Goal: Information Seeking & Learning: Learn about a topic

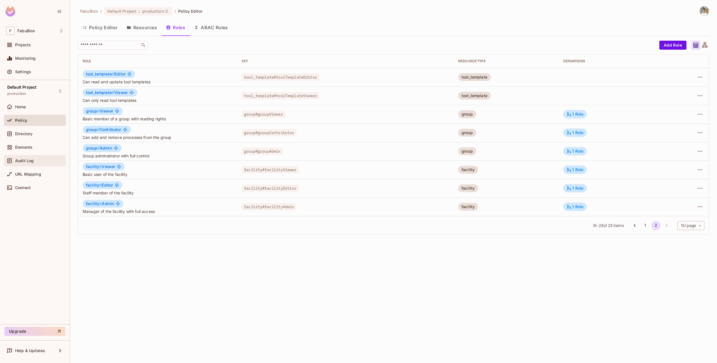
click at [31, 164] on div "Audit Log" at bounding box center [35, 160] width 62 height 11
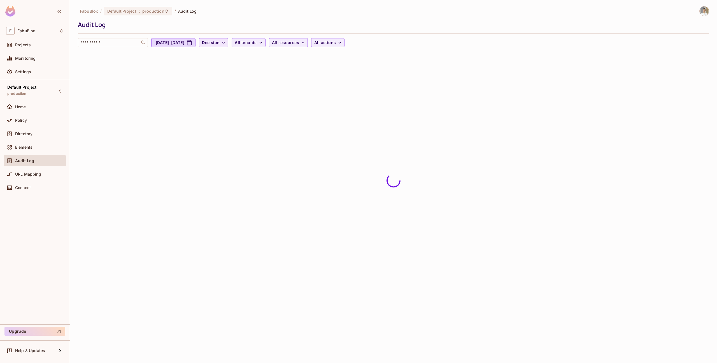
click at [220, 42] on span "Decision" at bounding box center [211, 42] width 18 height 7
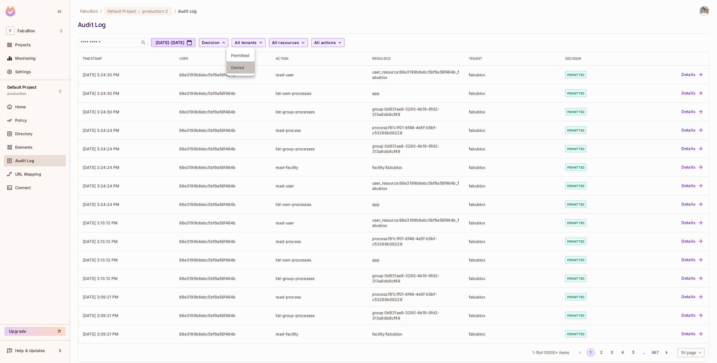
click at [240, 64] on li "Denied" at bounding box center [241, 67] width 28 height 12
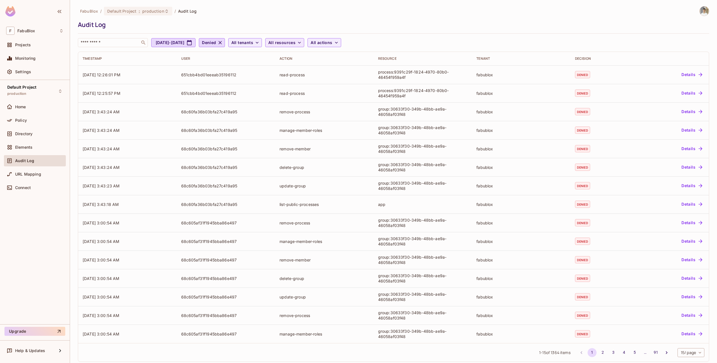
click at [296, 43] on span "All resources" at bounding box center [281, 42] width 27 height 7
click at [315, 95] on span "group" at bounding box center [323, 94] width 53 height 5
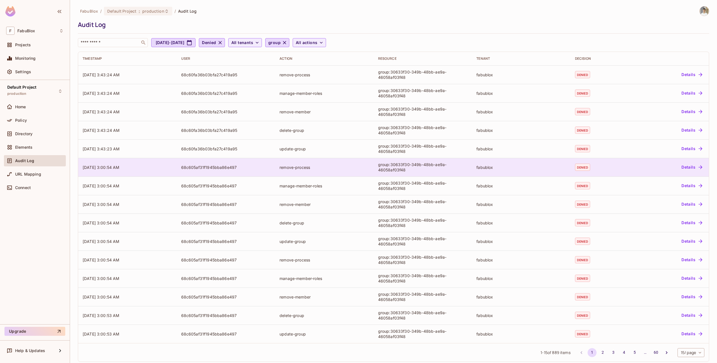
scroll to position [7, 0]
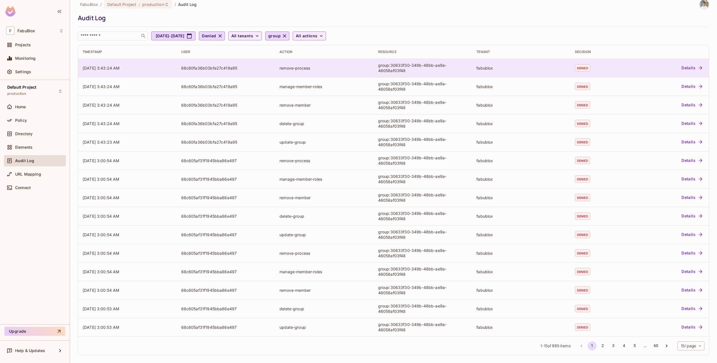
click at [394, 71] on div "group:30633f30-349b-48bb-ae9a-46058af03f48" at bounding box center [423, 67] width 90 height 11
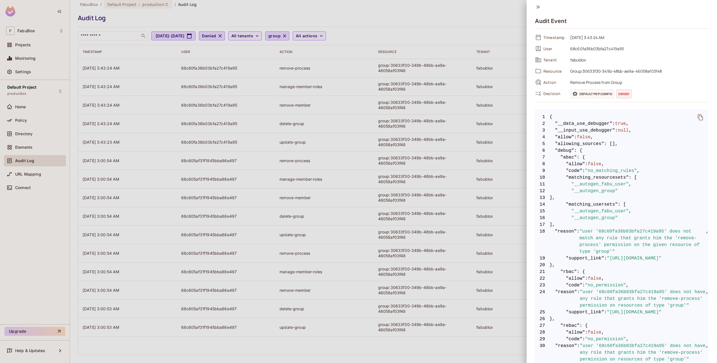
scroll to position [0, 0]
click at [599, 201] on span "13 ]," at bounding box center [622, 199] width 174 height 7
click at [601, 62] on span "fabublox" at bounding box center [638, 62] width 141 height 7
click at [357, 68] on div at bounding box center [358, 181] width 717 height 363
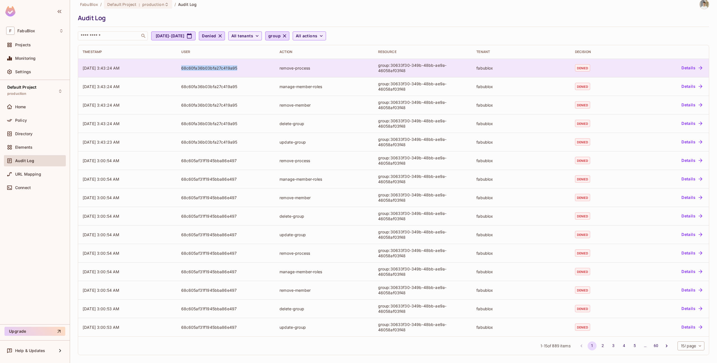
copy div "68c60fa36b03bfa27c419a95"
drag, startPoint x: 240, startPoint y: 67, endPoint x: 179, endPoint y: 68, distance: 60.3
click at [179, 68] on td "68c60fa36b03bfa27c419a95" at bounding box center [226, 68] width 99 height 18
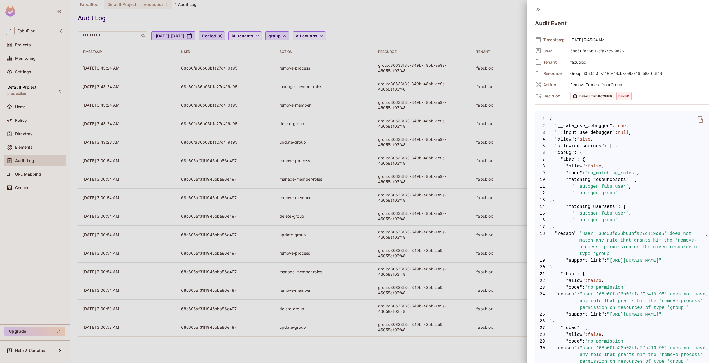
click at [238, 75] on div at bounding box center [358, 181] width 717 height 363
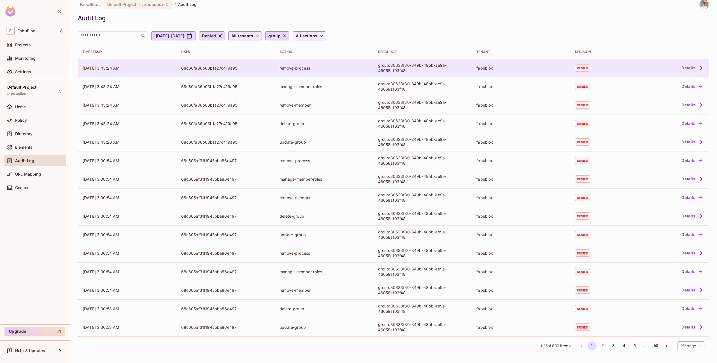
drag, startPoint x: 238, startPoint y: 65, endPoint x: 158, endPoint y: 65, distance: 79.6
click at [158, 65] on tr "09/14/2025 3:43:24 AM 68c60fa36b03bfa27c419a95 remove-process group:30633f30-34…" at bounding box center [393, 68] width 631 height 18
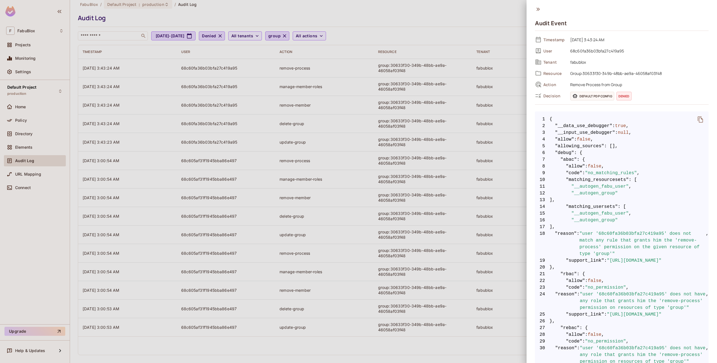
click at [182, 67] on div at bounding box center [358, 181] width 717 height 363
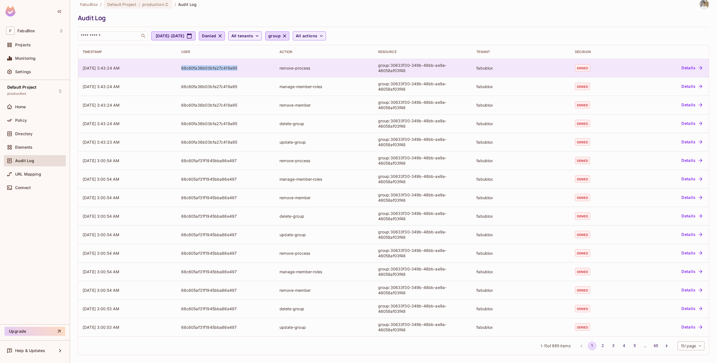
copy div "68c60fa36b03bfa27c419a95"
drag, startPoint x: 236, startPoint y: 69, endPoint x: 186, endPoint y: 66, distance: 49.7
click at [186, 66] on div "68c60fa36b03bfa27c419a95" at bounding box center [226, 67] width 90 height 5
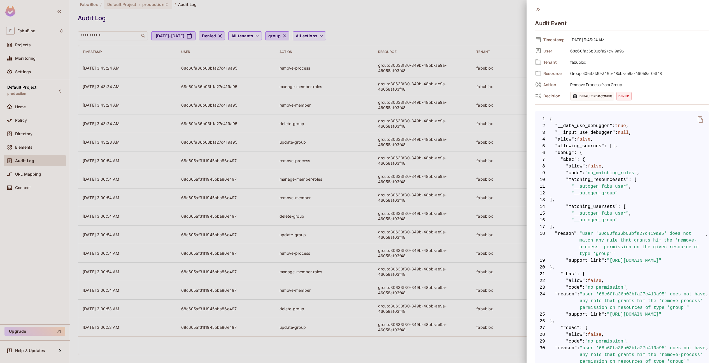
click at [57, 145] on div at bounding box center [358, 181] width 717 height 363
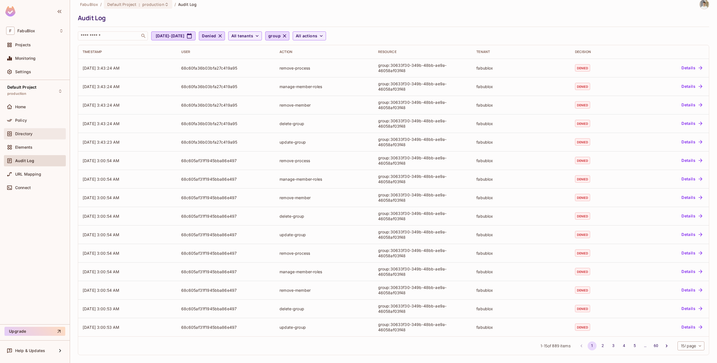
click at [48, 134] on div "Directory" at bounding box center [39, 133] width 48 height 4
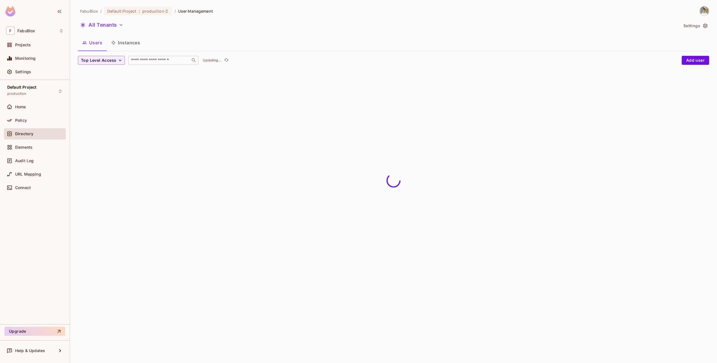
click at [168, 62] on input "text" at bounding box center [159, 60] width 59 height 6
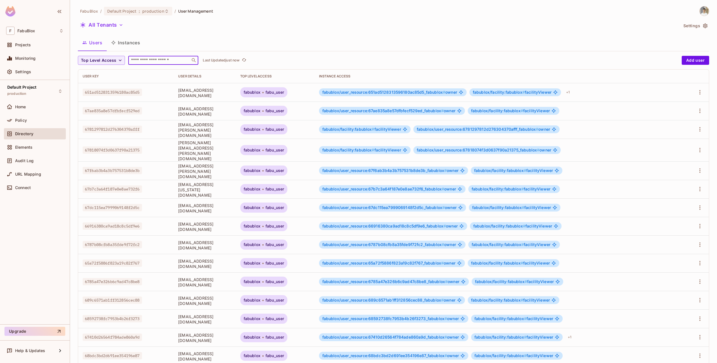
paste input "**********"
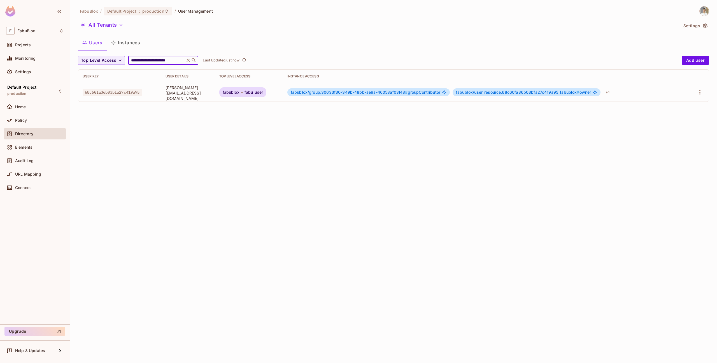
type input "**********"
drag, startPoint x: 333, startPoint y: 93, endPoint x: 415, endPoint y: 94, distance: 82.4
click at [408, 94] on span "fabublox/group:30633f30-349b-48bb-ae9a-46058af03f48 #" at bounding box center [349, 92] width 117 height 5
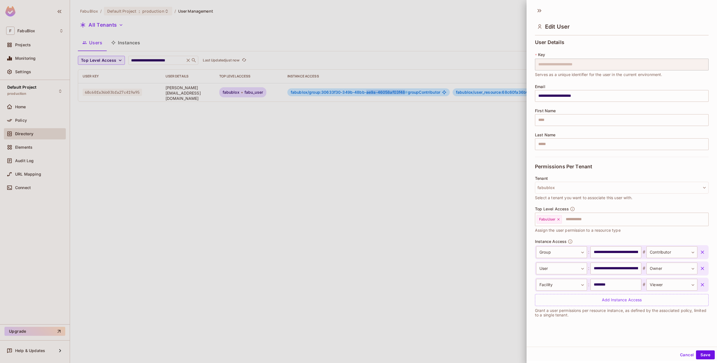
drag, startPoint x: 415, startPoint y: 94, endPoint x: 348, endPoint y: 94, distance: 67.5
click at [348, 94] on body "**********" at bounding box center [358, 181] width 717 height 363
click at [337, 106] on div at bounding box center [358, 181] width 717 height 363
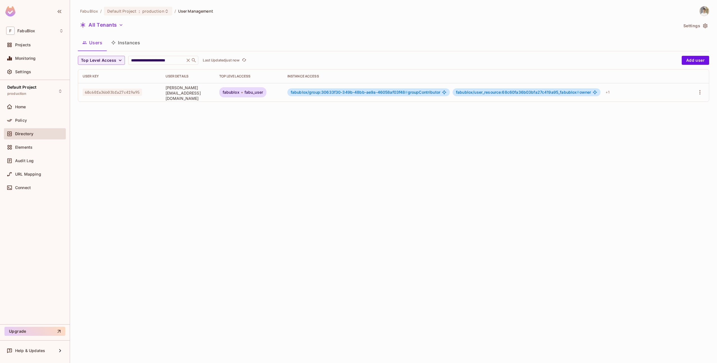
click at [353, 94] on span "fabublox/group:30633f30-349b-48bb-ae9a-46058af03f48 #" at bounding box center [349, 92] width 117 height 5
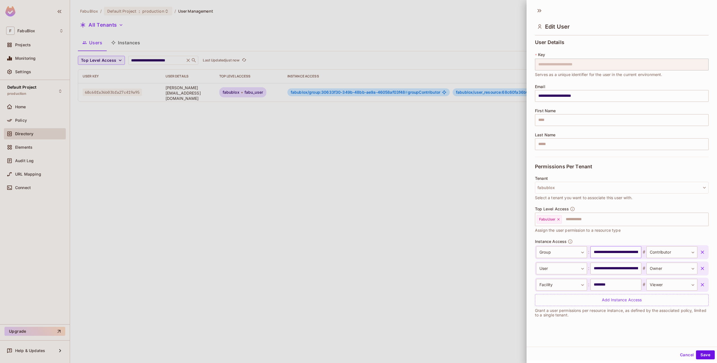
click at [608, 252] on input "**********" at bounding box center [616, 252] width 51 height 12
click at [460, 216] on div at bounding box center [358, 181] width 717 height 363
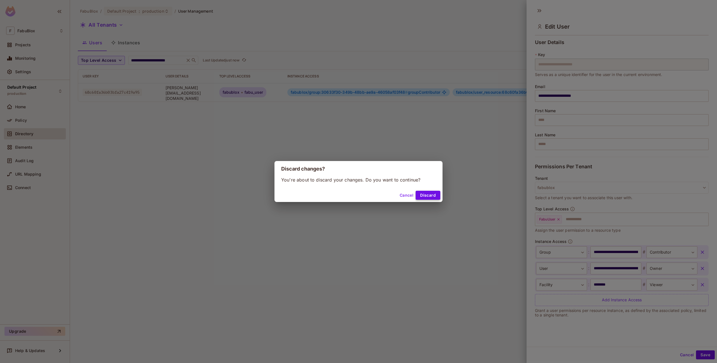
click at [423, 194] on button "Discard" at bounding box center [428, 195] width 25 height 9
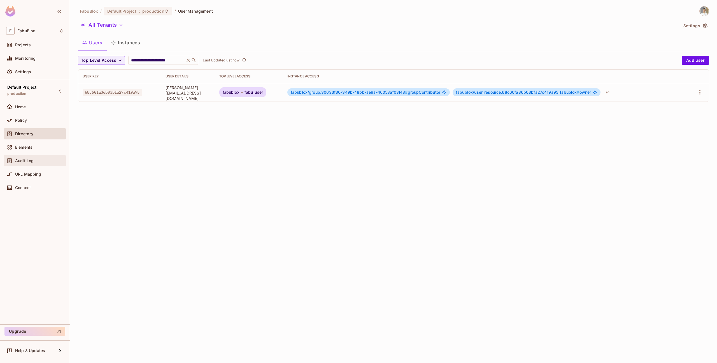
click at [38, 163] on div "Audit Log" at bounding box center [34, 160] width 57 height 7
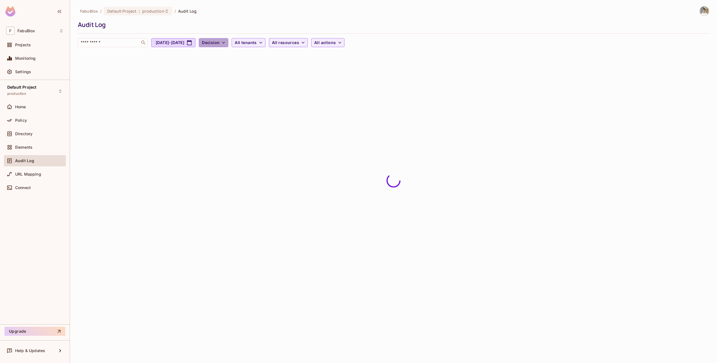
click at [220, 42] on span "Decision" at bounding box center [211, 42] width 18 height 7
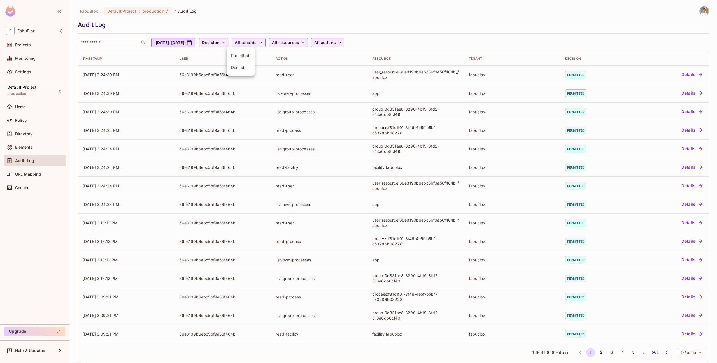
click at [242, 64] on li "Denied" at bounding box center [241, 67] width 28 height 12
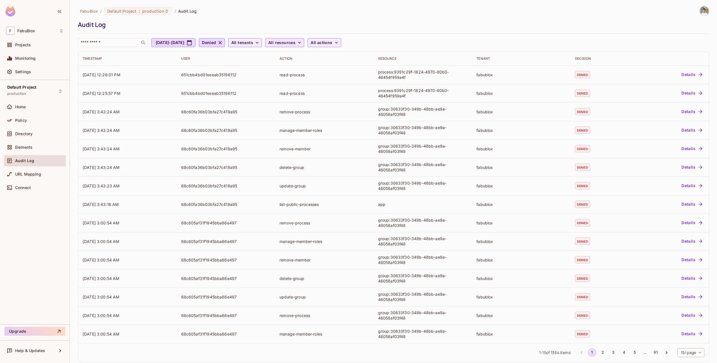
click at [296, 42] on span "All resources" at bounding box center [281, 42] width 27 height 7
click at [311, 97] on span "group" at bounding box center [323, 94] width 53 height 5
click at [31, 132] on span "Directory" at bounding box center [23, 133] width 17 height 4
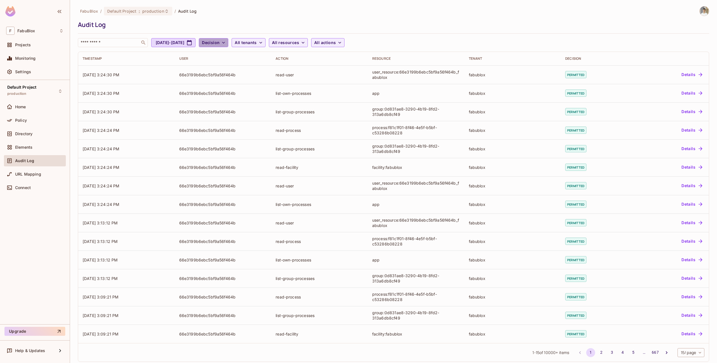
click at [228, 46] on button "Decision" at bounding box center [213, 42] width 29 height 9
click at [245, 68] on span "Denied" at bounding box center [240, 67] width 19 height 5
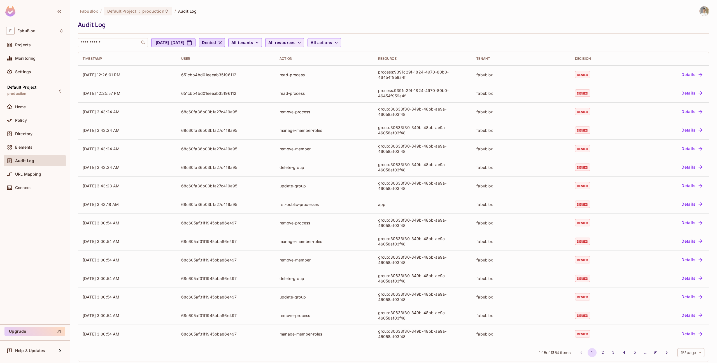
click at [296, 44] on span "All resources" at bounding box center [281, 42] width 27 height 7
click at [310, 94] on span "group" at bounding box center [323, 94] width 53 height 5
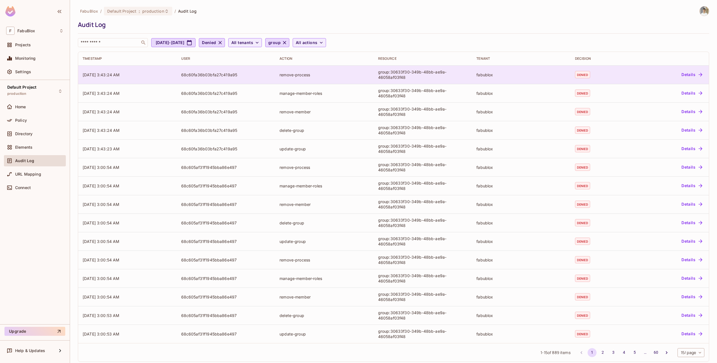
click at [392, 76] on div "group:30633f30-349b-48bb-ae9a-46058af03f48" at bounding box center [423, 74] width 90 height 11
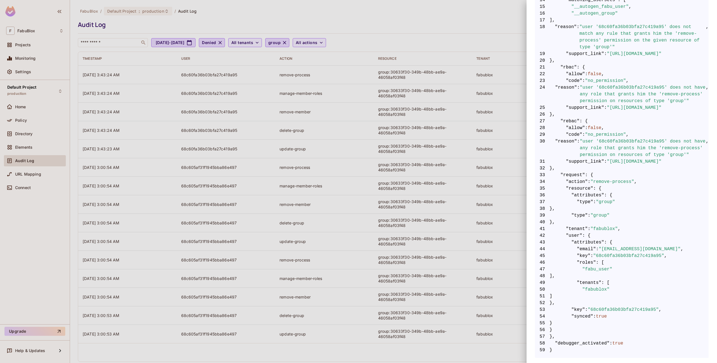
scroll to position [214, 0]
click at [374, 197] on div at bounding box center [358, 181] width 717 height 363
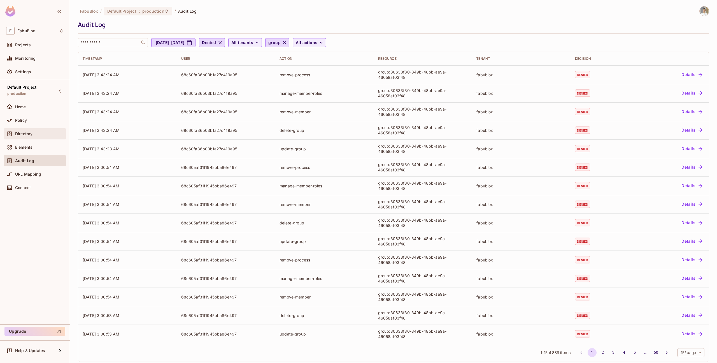
click at [30, 132] on span "Directory" at bounding box center [23, 133] width 17 height 4
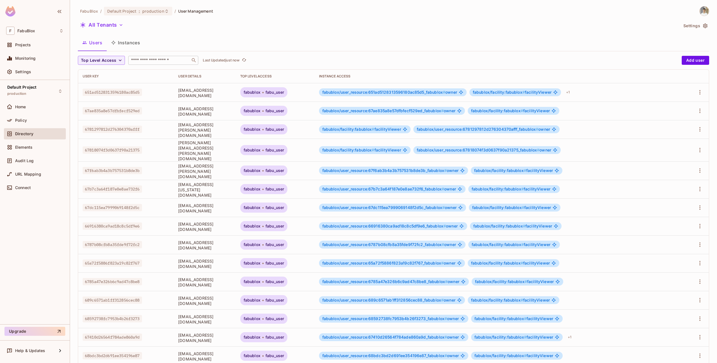
click at [154, 60] on input "text" at bounding box center [159, 60] width 59 height 6
paste input "**********"
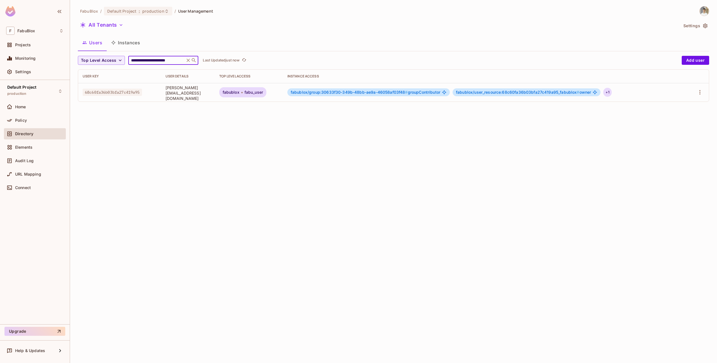
type input "**********"
click at [612, 92] on div "+ 1" at bounding box center [608, 92] width 8 height 9
click at [565, 109] on div at bounding box center [358, 181] width 717 height 363
click at [24, 120] on span "Policy" at bounding box center [21, 120] width 12 height 4
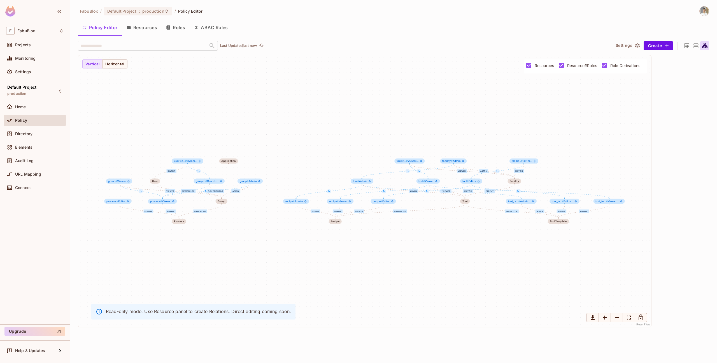
click at [692, 48] on div at bounding box center [696, 45] width 9 height 9
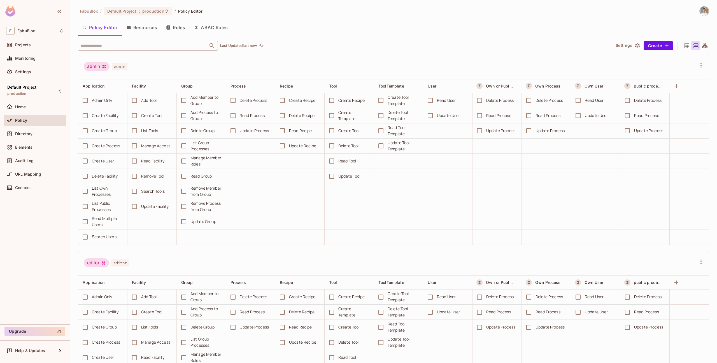
click at [103, 48] on input "text" at bounding box center [143, 46] width 128 height 10
type input "*****"
click at [96, 73] on div "Group" at bounding box center [91, 73] width 12 height 7
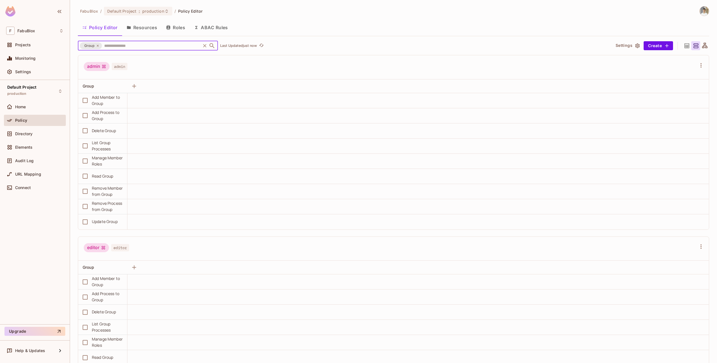
click at [197, 89] on th at bounding box center [443, 86] width 532 height 14
click at [685, 47] on icon at bounding box center [687, 45] width 7 height 7
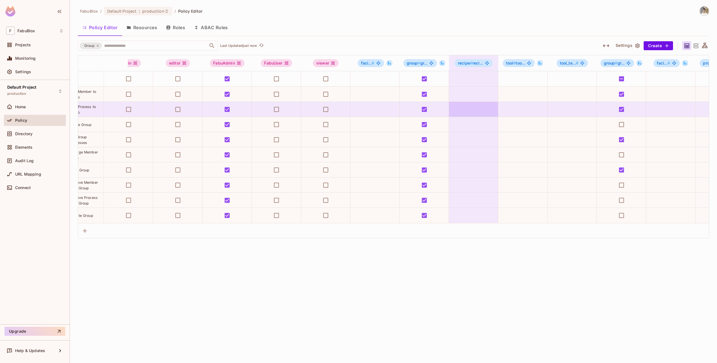
scroll to position [0, 26]
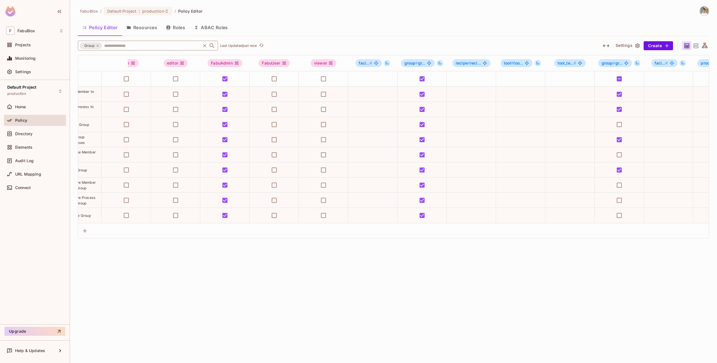
click at [131, 44] on input "text" at bounding box center [151, 46] width 97 height 10
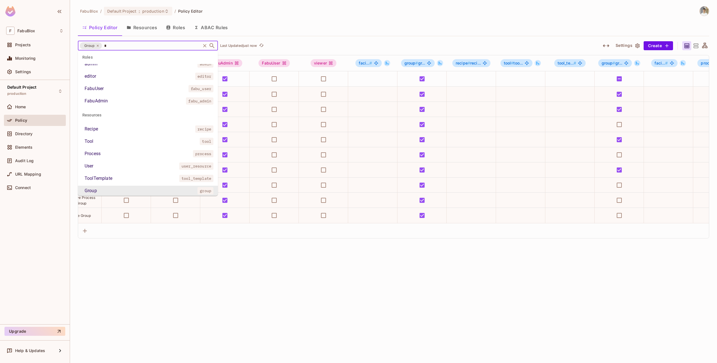
scroll to position [0, 0]
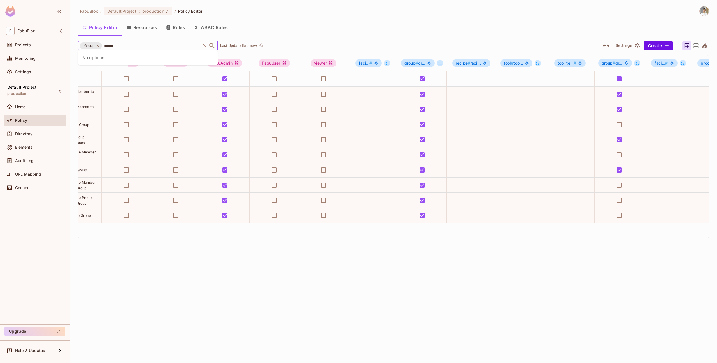
type input "*******"
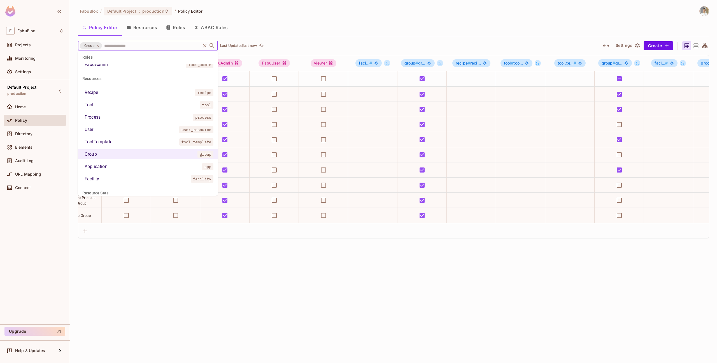
scroll to position [116, 0]
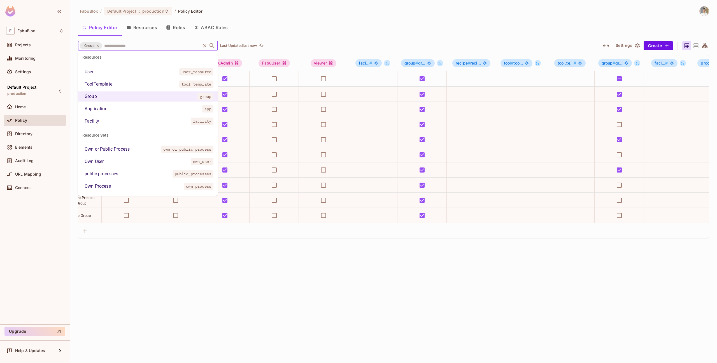
click at [321, 40] on div "FabuBlox / Default Project : production / Policy Editor Policy Editor Resources…" at bounding box center [394, 122] width 632 height 232
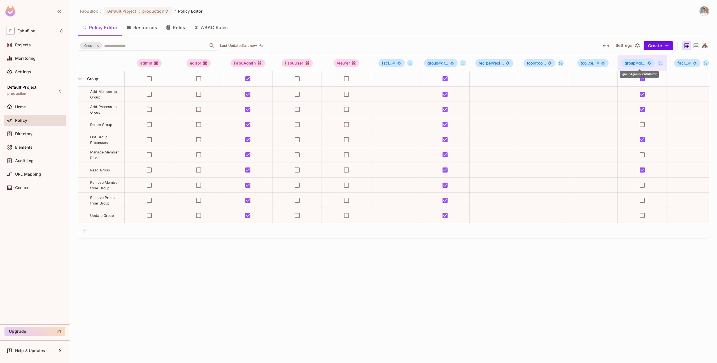
scroll to position [0, 0]
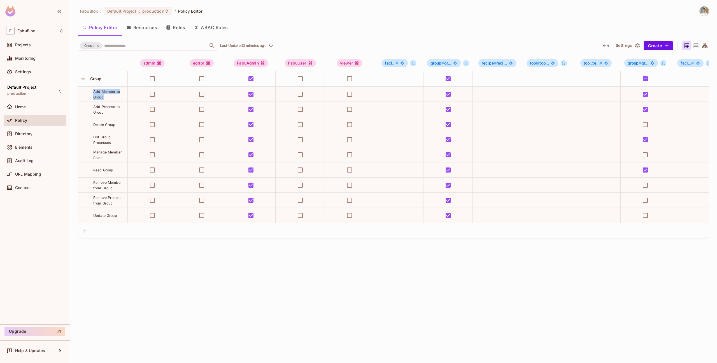
drag, startPoint x: 94, startPoint y: 89, endPoint x: 108, endPoint y: 98, distance: 17.5
click at [108, 98] on div "Add Member to Group" at bounding box center [110, 94] width 34 height 11
copy span "Add Member to Group"
drag, startPoint x: 93, startPoint y: 106, endPoint x: 114, endPoint y: 114, distance: 23.2
click at [114, 114] on div "Add Process to Group" at bounding box center [102, 109] width 49 height 11
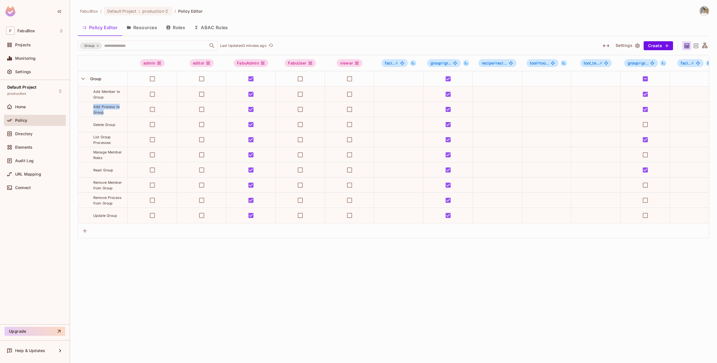
copy span "Add Process to Group"
drag, startPoint x: 92, startPoint y: 136, endPoint x: 120, endPoint y: 142, distance: 28.3
click at [120, 142] on div "List Group Processes" at bounding box center [102, 139] width 49 height 11
copy span "List Group Processes"
click at [123, 171] on div "Read Group" at bounding box center [110, 170] width 34 height 6
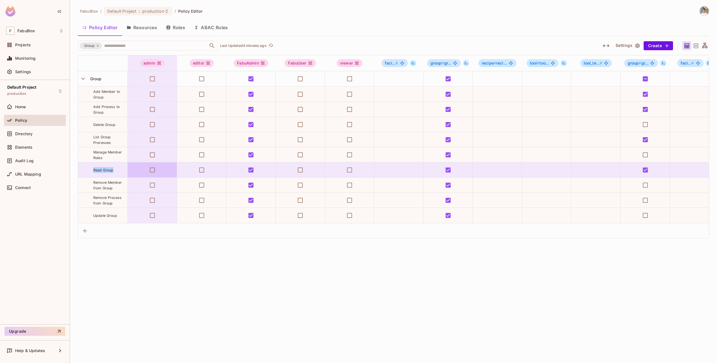
drag, startPoint x: 91, startPoint y: 170, endPoint x: 128, endPoint y: 169, distance: 36.4
click at [128, 169] on tr "Read Group" at bounding box center [701, 169] width 1247 height 15
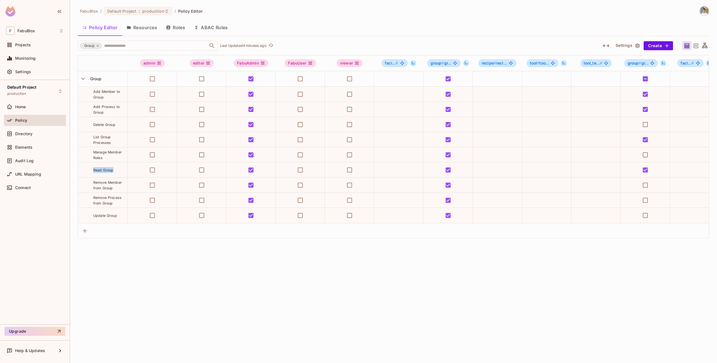
copy span "Read Group"
drag, startPoint x: 128, startPoint y: 169, endPoint x: 182, endPoint y: 6, distance: 172.3
click at [27, 129] on div "Directory" at bounding box center [35, 133] width 62 height 11
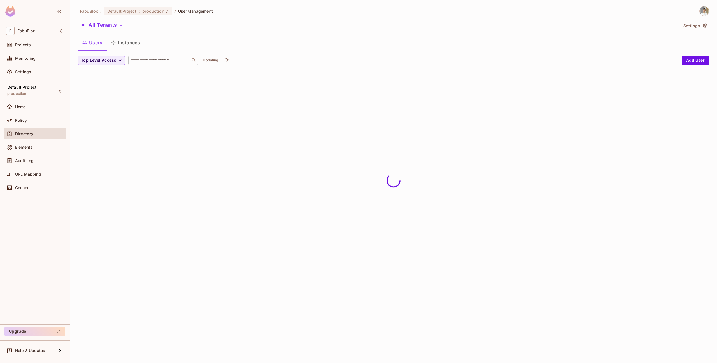
click at [162, 62] on input "text" at bounding box center [159, 60] width 59 height 6
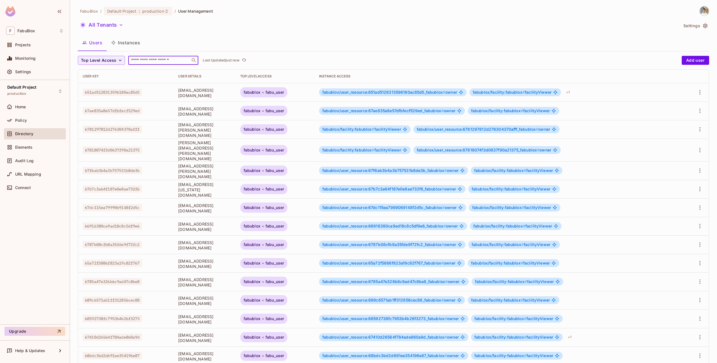
paste input "**********"
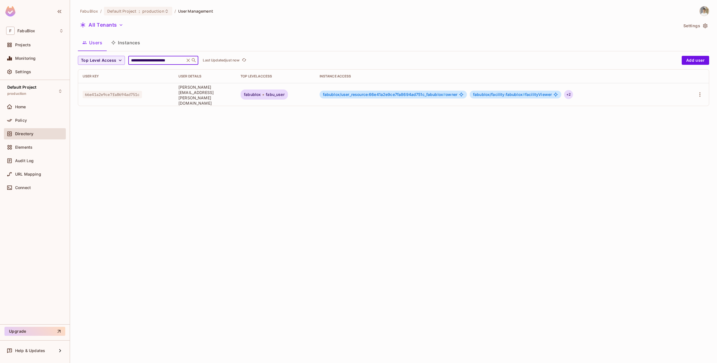
type input "**********"
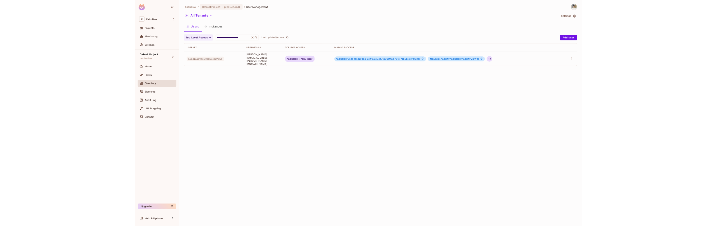
scroll to position [0, 0]
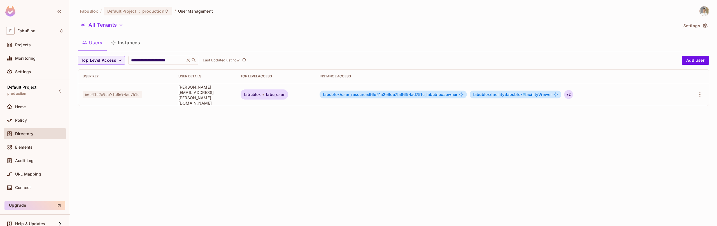
click at [573, 92] on div "+ 2" at bounding box center [568, 94] width 9 height 9
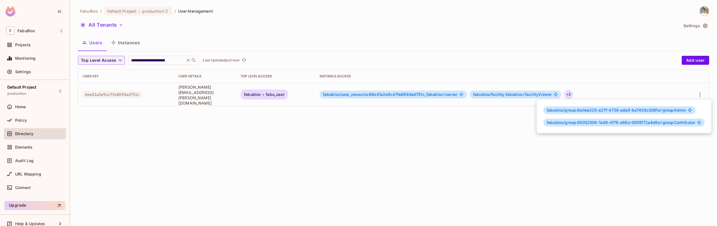
click at [458, 132] on div at bounding box center [358, 113] width 717 height 226
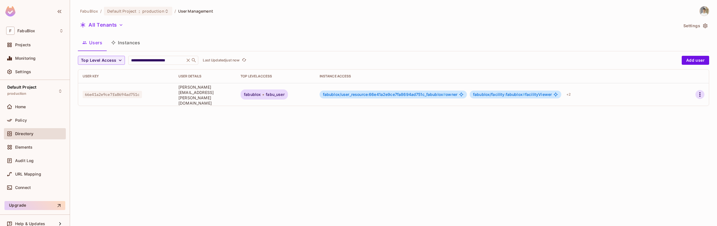
click at [701, 92] on icon "button" at bounding box center [700, 94] width 7 height 7
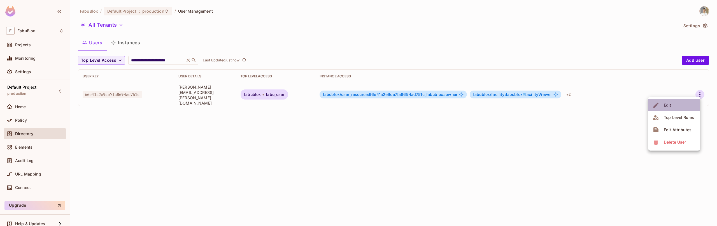
click at [672, 106] on span "Edit" at bounding box center [668, 105] width 11 height 9
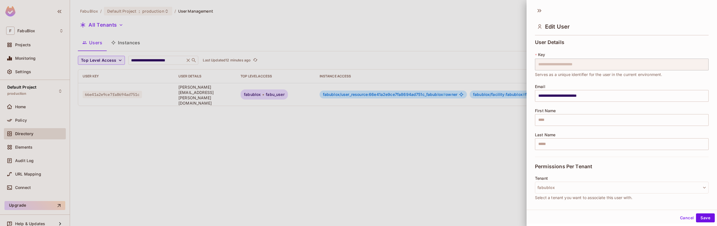
click at [124, 136] on div at bounding box center [358, 113] width 717 height 226
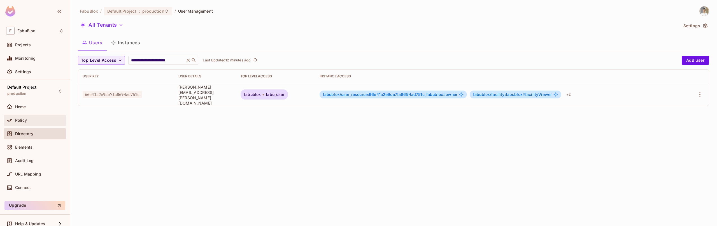
click at [43, 118] on div "Policy" at bounding box center [39, 120] width 48 height 4
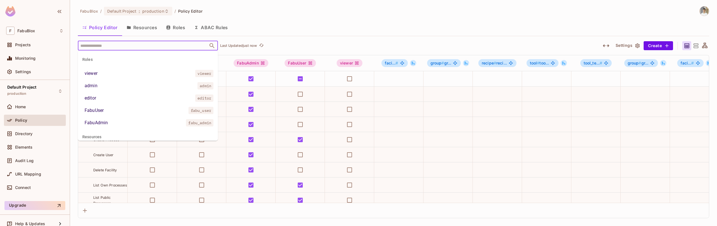
click at [138, 47] on input "text" at bounding box center [143, 46] width 128 height 10
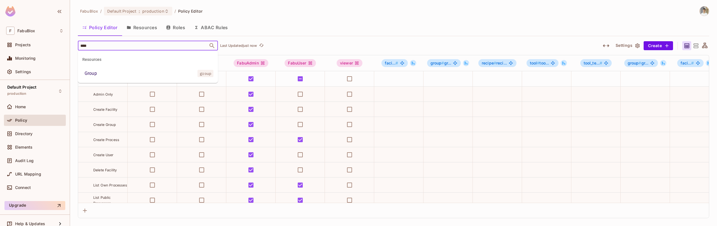
type input "*****"
click at [133, 71] on li "Group group" at bounding box center [148, 73] width 140 height 10
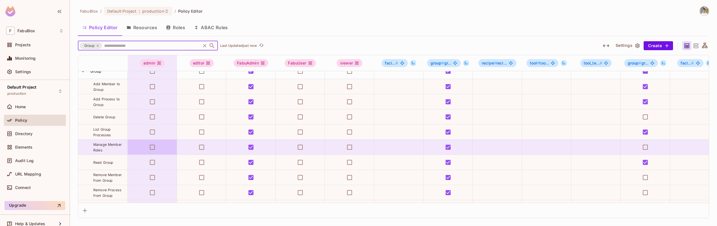
scroll to position [7, 0]
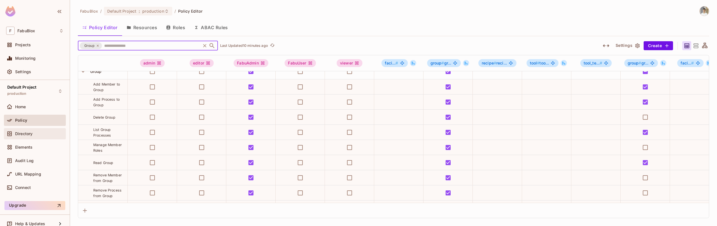
click at [30, 132] on span "Directory" at bounding box center [23, 133] width 17 height 4
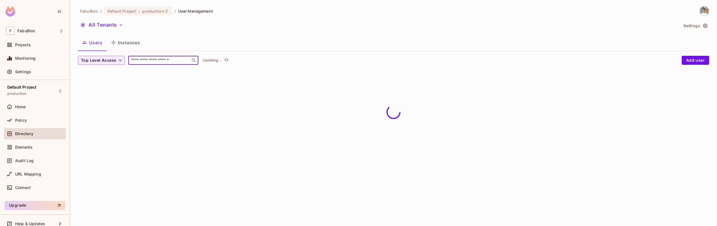
click at [144, 60] on input "text" at bounding box center [159, 60] width 59 height 6
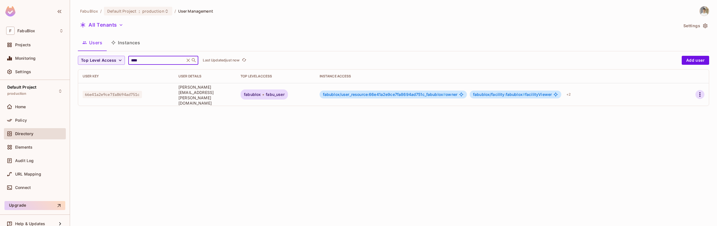
type input "****"
click at [701, 95] on icon "button" at bounding box center [700, 94] width 7 height 7
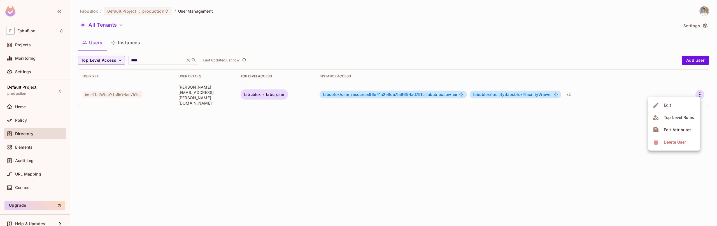
click at [663, 108] on span "Edit" at bounding box center [668, 105] width 11 height 9
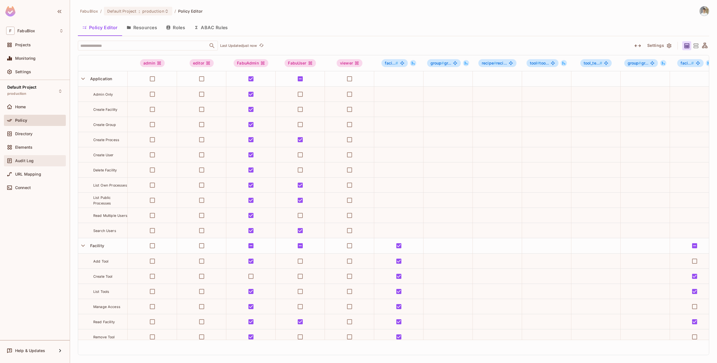
click at [22, 162] on span "Audit Log" at bounding box center [24, 160] width 18 height 4
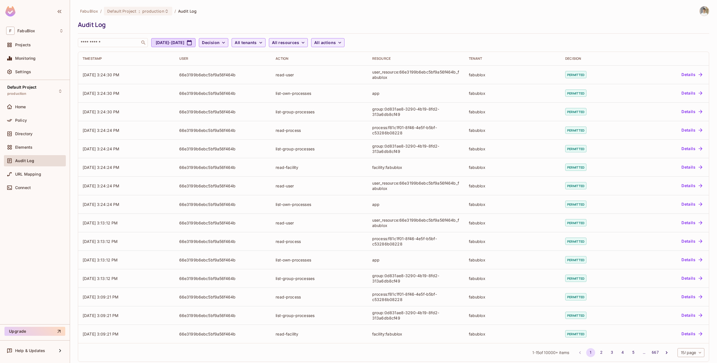
click at [226, 44] on icon "button" at bounding box center [224, 43] width 6 height 6
click at [241, 70] on span "Denied" at bounding box center [240, 67] width 19 height 5
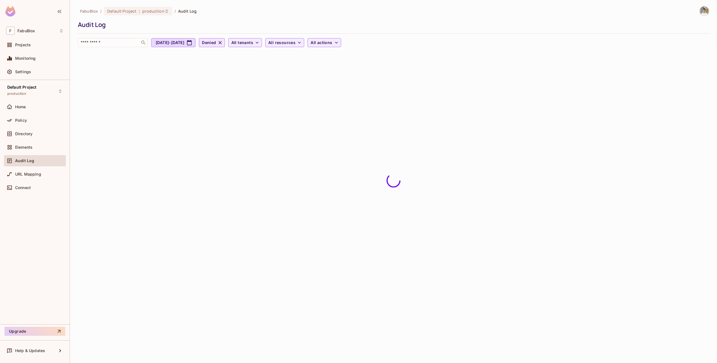
click at [351, 47] on div "FabuBlox / Default Project : production / Audit Log Audit Log ​ [DATE] - [DATE]…" at bounding box center [394, 28] width 632 height 45
click at [296, 42] on span "All resources" at bounding box center [281, 42] width 27 height 7
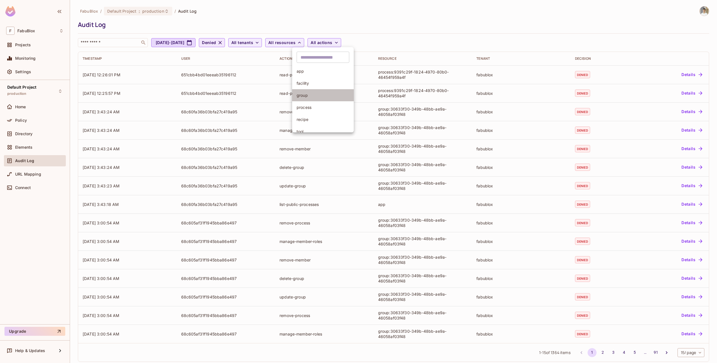
click at [311, 95] on span "group" at bounding box center [323, 94] width 53 height 5
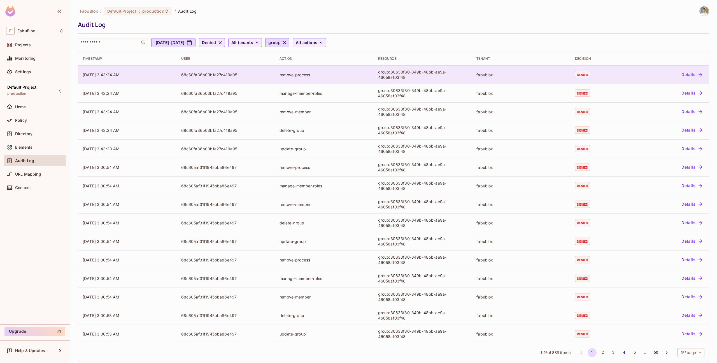
click at [340, 77] on div "remove-process" at bounding box center [325, 74] width 90 height 5
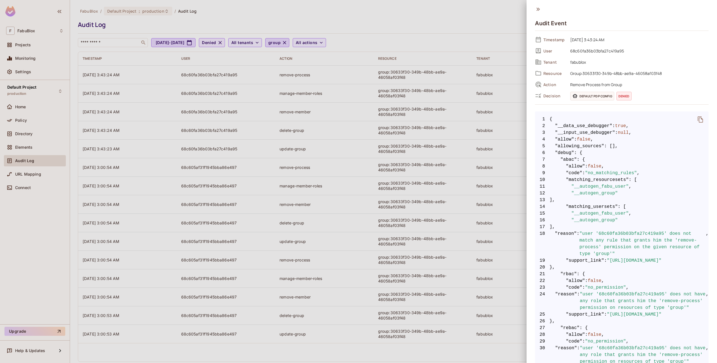
click at [463, 106] on div at bounding box center [358, 181] width 717 height 363
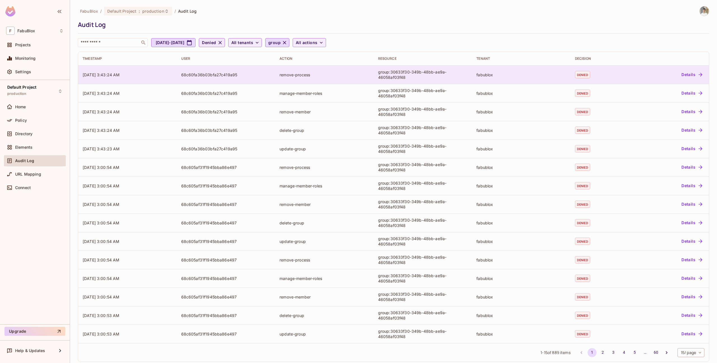
click at [314, 78] on td "remove-process" at bounding box center [324, 74] width 99 height 18
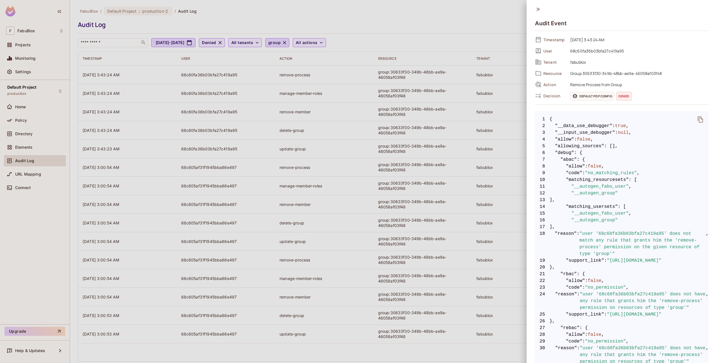
click at [570, 72] on span "Group:30633f30-349b-48bb-ae9a-46058af03f48" at bounding box center [638, 73] width 141 height 7
click at [573, 84] on span "Remove Process from Group" at bounding box center [638, 84] width 141 height 7
copy div "Remove Process from Group"
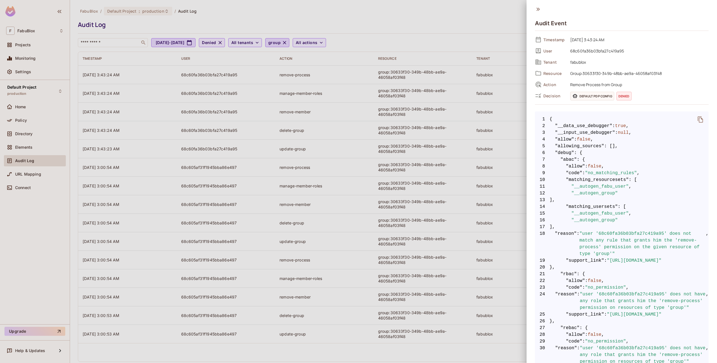
click at [590, 53] on span "68c60fa36b03bfa27c419a95" at bounding box center [638, 50] width 141 height 7
copy span "68c60fa36b03bfa27c419a95"
click at [581, 83] on span "Remove Process from Group" at bounding box center [638, 84] width 141 height 7
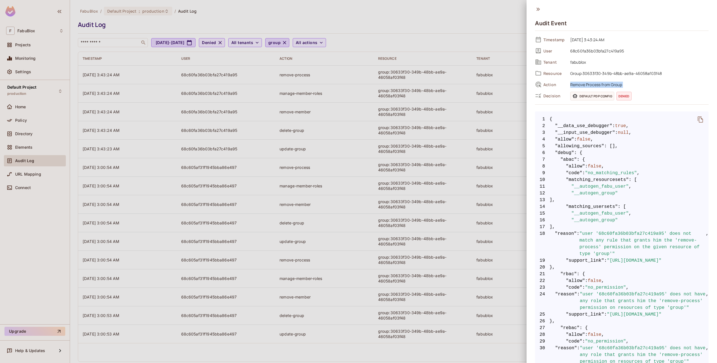
click at [581, 83] on span "Remove Process from Group" at bounding box center [638, 84] width 141 height 7
copy div "Remove Process from Group"
click at [622, 73] on span "Group:30633f30-349b-48bb-ae9a-46058af03f48" at bounding box center [638, 73] width 141 height 7
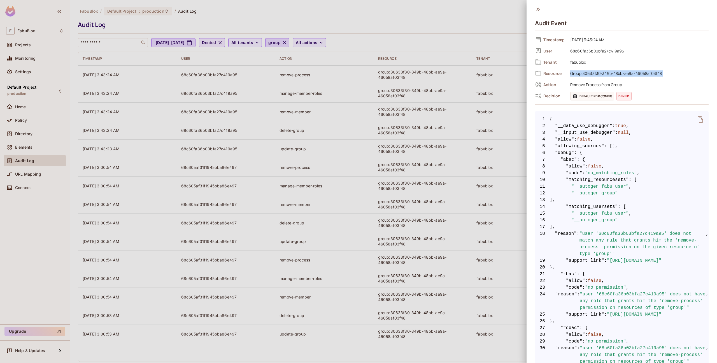
copy div "Group:30633f30-349b-48bb-ae9a-46058af03f48"
click at [585, 63] on span "fabublox" at bounding box center [638, 62] width 141 height 7
copy span "fabublox"
click at [327, 99] on div at bounding box center [358, 181] width 717 height 363
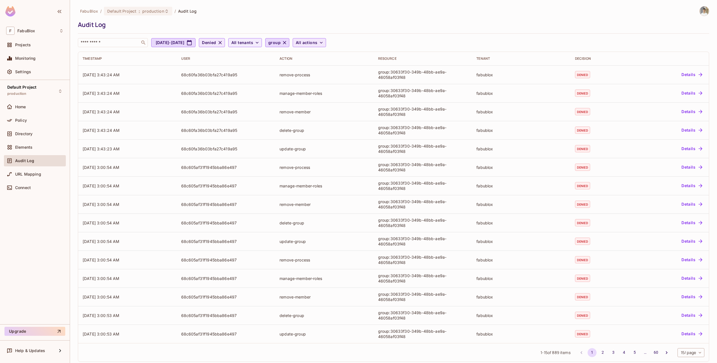
click at [318, 43] on span "All actions" at bounding box center [307, 42] width 22 height 7
click at [346, 92] on li "add-tool" at bounding box center [350, 95] width 62 height 12
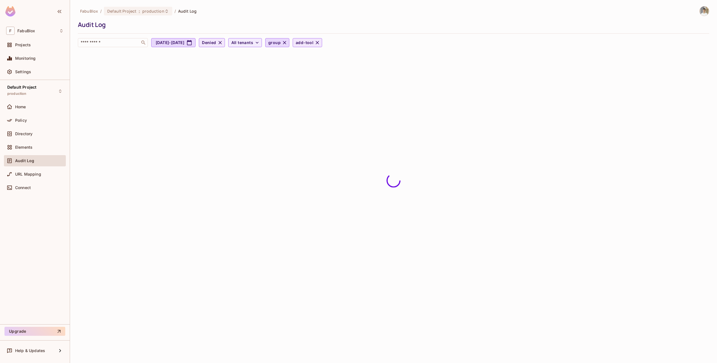
drag, startPoint x: 340, startPoint y: 48, endPoint x: 336, endPoint y: 47, distance: 4.3
click at [339, 48] on div "FabuBlox / Default Project : production / Audit Log Audit Log ​ [DATE] - [DATE]…" at bounding box center [394, 28] width 632 height 45
click at [314, 44] on span "add-tool" at bounding box center [305, 42] width 18 height 7
click at [349, 111] on span "admin-only" at bounding box center [350, 108] width 53 height 5
click at [355, 42] on div "​ [DATE] - [DATE] Denied All tenants group admin-only" at bounding box center [392, 42] width 629 height 9
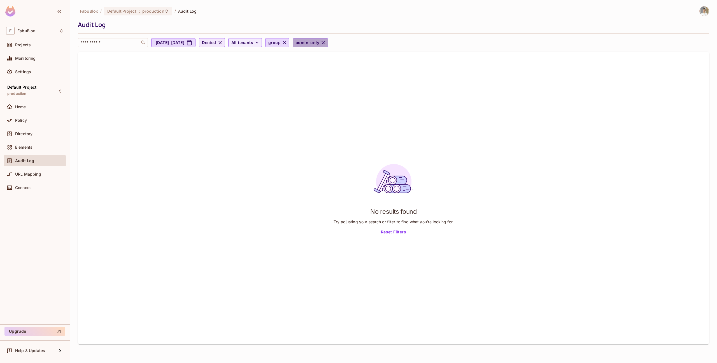
click at [326, 42] on icon "button" at bounding box center [324, 43] width 6 height 6
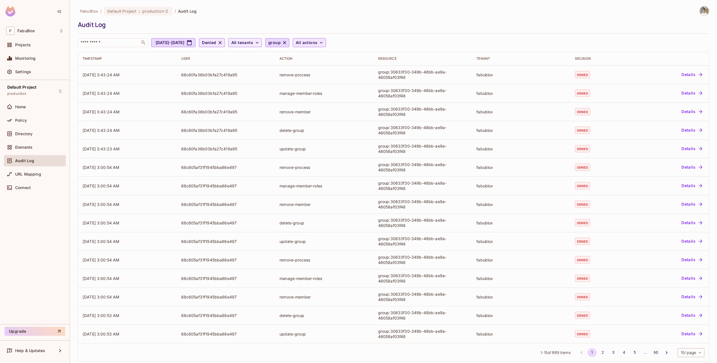
click at [318, 43] on span "All actions" at bounding box center [307, 42] width 22 height 7
click at [347, 59] on input "text" at bounding box center [350, 57] width 53 height 11
type input "****"
click at [360, 74] on li "list-group-processes" at bounding box center [350, 71] width 62 height 12
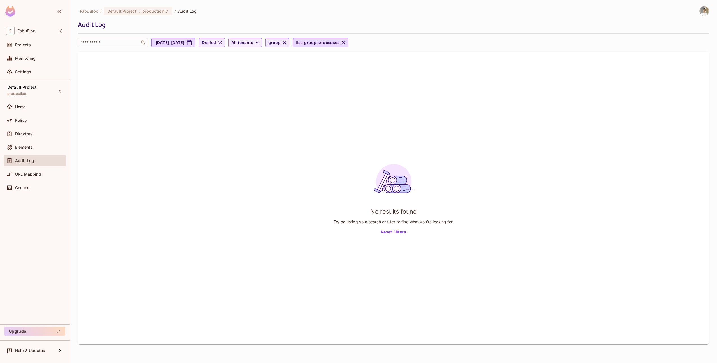
click at [288, 42] on icon "button" at bounding box center [285, 43] width 6 height 6
click at [223, 43] on icon "button" at bounding box center [220, 43] width 6 height 6
click at [393, 232] on button "Reset Filters" at bounding box center [394, 232] width 30 height 9
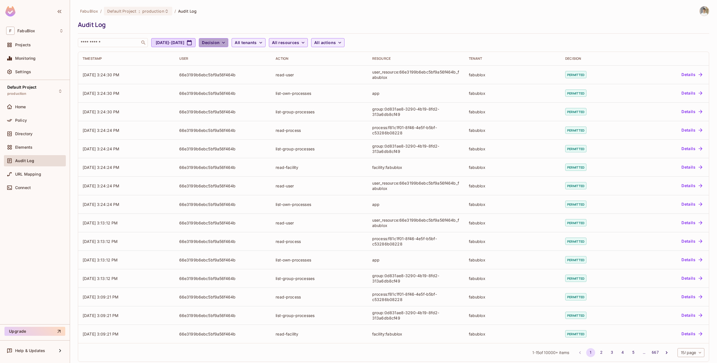
click at [220, 39] on span "Decision" at bounding box center [211, 42] width 18 height 7
click at [246, 68] on span "Denied" at bounding box center [240, 67] width 19 height 5
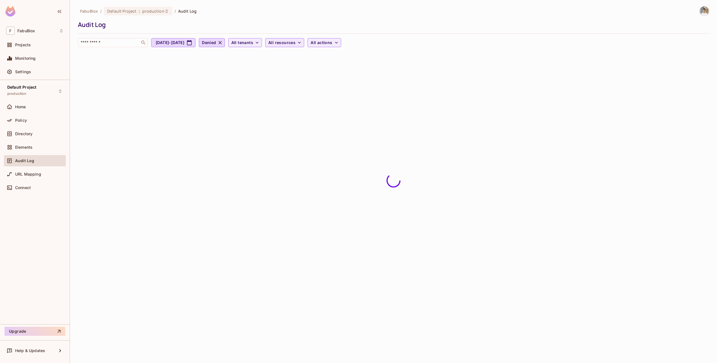
click at [296, 42] on span "All resources" at bounding box center [281, 42] width 27 height 7
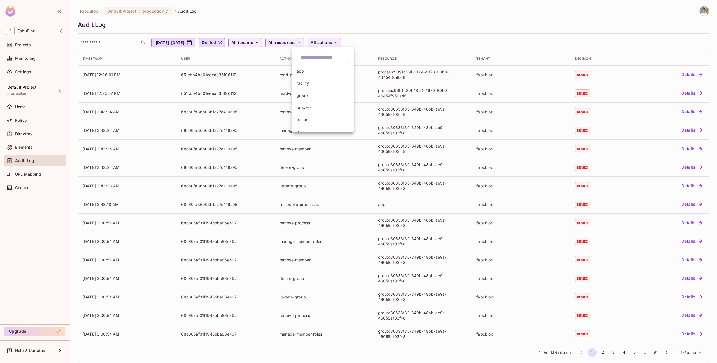
click at [307, 92] on span "group" at bounding box center [323, 94] width 53 height 5
click at [318, 43] on span "All actions" at bounding box center [307, 42] width 22 height 7
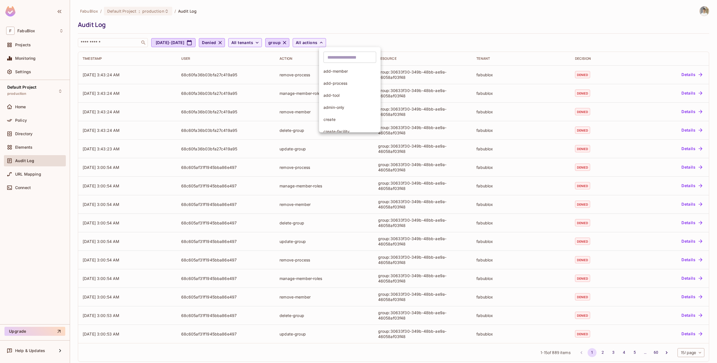
click at [350, 60] on input "text" at bounding box center [350, 57] width 53 height 11
type input "****"
click at [422, 30] on div at bounding box center [358, 181] width 717 height 363
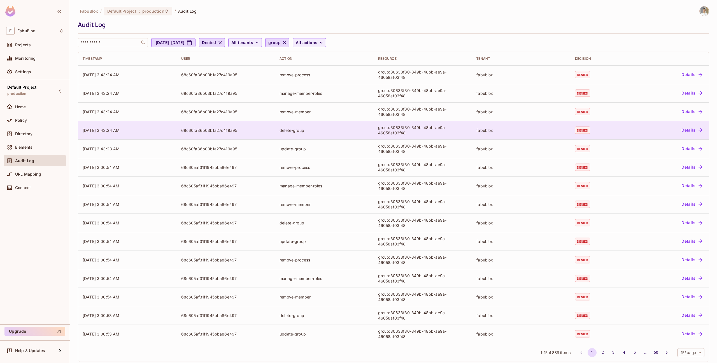
scroll to position [7, 0]
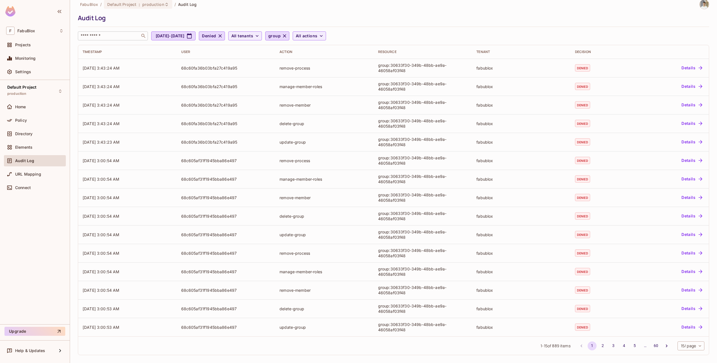
click at [114, 37] on input "text" at bounding box center [109, 36] width 59 height 6
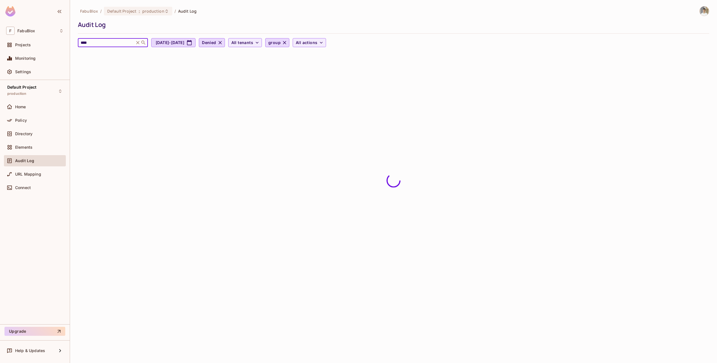
scroll to position [0, 0]
type input "*****"
click at [288, 43] on icon "button" at bounding box center [285, 43] width 6 height 6
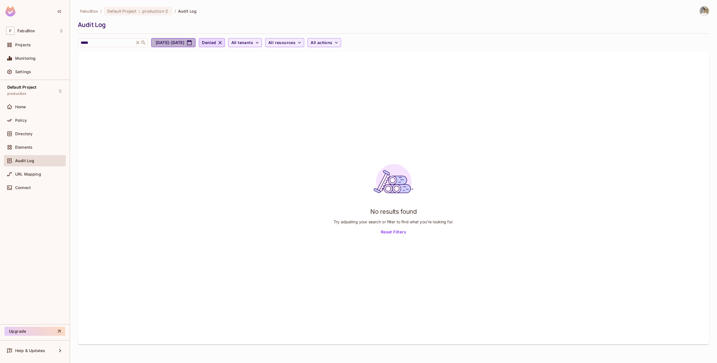
click at [177, 43] on button "[DATE] - [DATE]" at bounding box center [173, 42] width 44 height 9
select select "*"
select select "****"
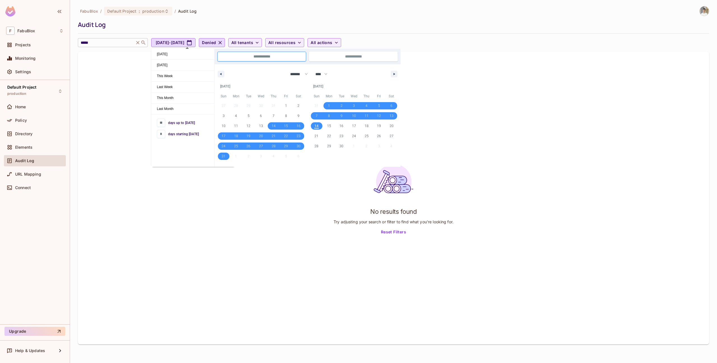
click at [137, 40] on div "***** ​" at bounding box center [113, 42] width 70 height 9
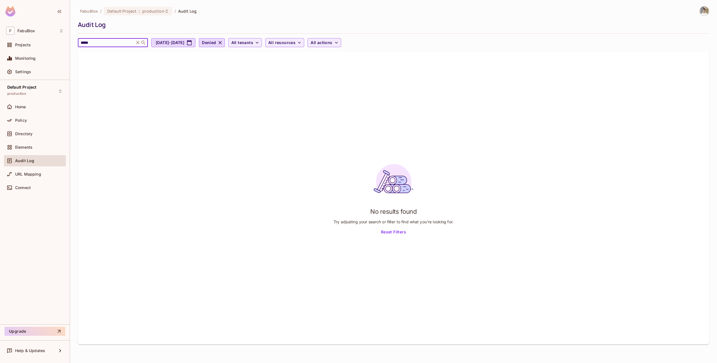
click at [137, 42] on icon at bounding box center [137, 42] width 3 height 3
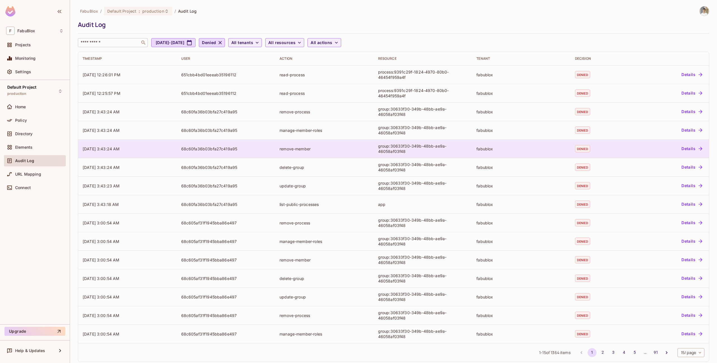
scroll to position [7, 0]
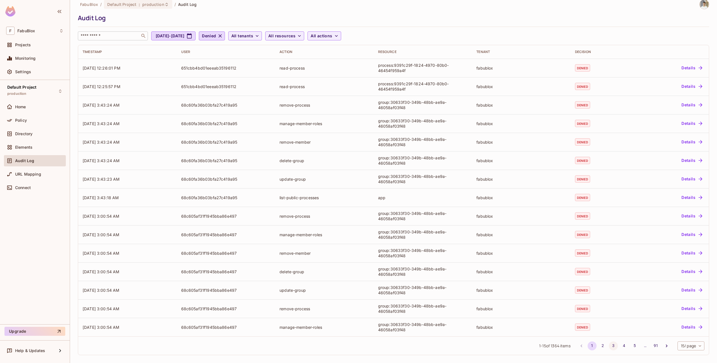
click at [612, 344] on button "3" at bounding box center [613, 345] width 9 height 9
click at [624, 345] on button "4" at bounding box center [624, 345] width 9 height 9
click at [633, 348] on button "5" at bounding box center [635, 345] width 9 height 9
click at [666, 348] on button "Go to next page" at bounding box center [667, 345] width 9 height 9
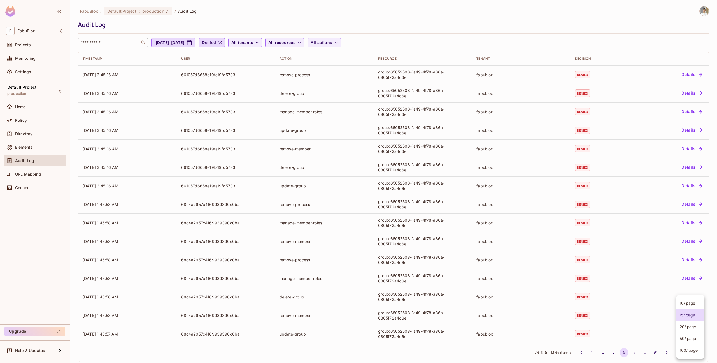
click at [689, 356] on body "F FabuBlox Projects Monitoring Settings Default Project production Home Policy …" at bounding box center [358, 181] width 717 height 363
click at [692, 349] on li "100 / page" at bounding box center [691, 350] width 28 height 12
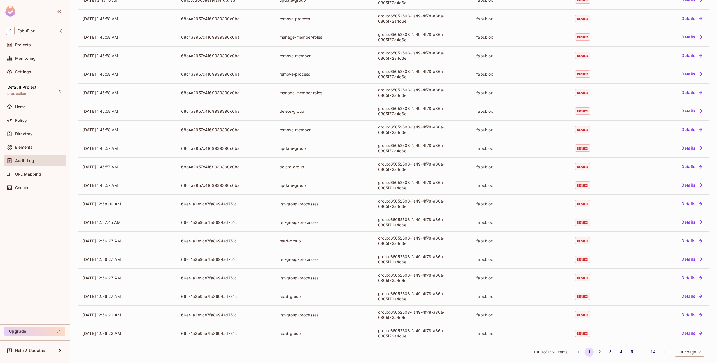
scroll to position [1579, 0]
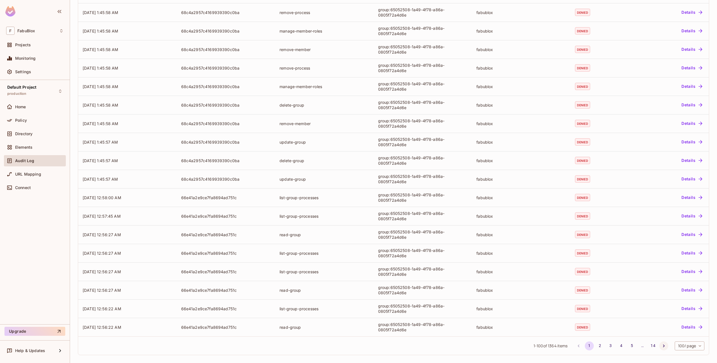
click at [664, 347] on icon "Go to next page" at bounding box center [664, 346] width 6 height 6
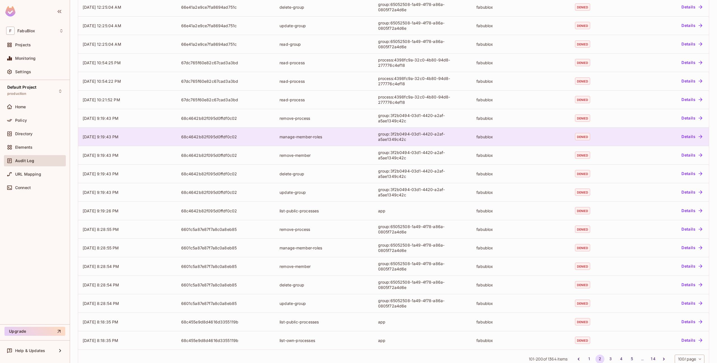
scroll to position [0, 0]
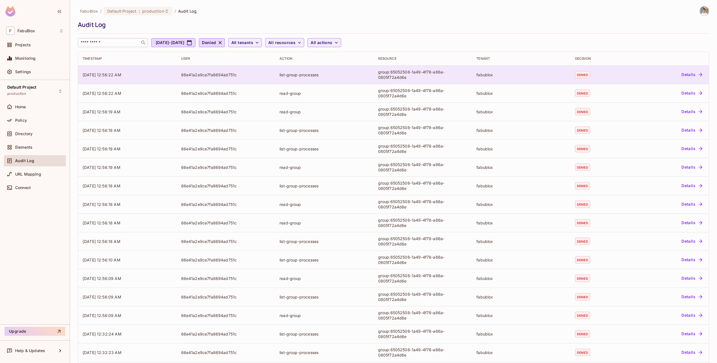
click at [186, 76] on div "66e41a2e9ce7fa8694ad751c" at bounding box center [226, 74] width 90 height 5
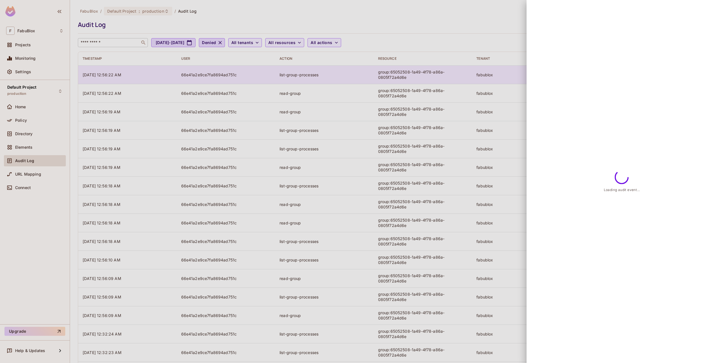
click at [186, 76] on div at bounding box center [358, 181] width 717 height 363
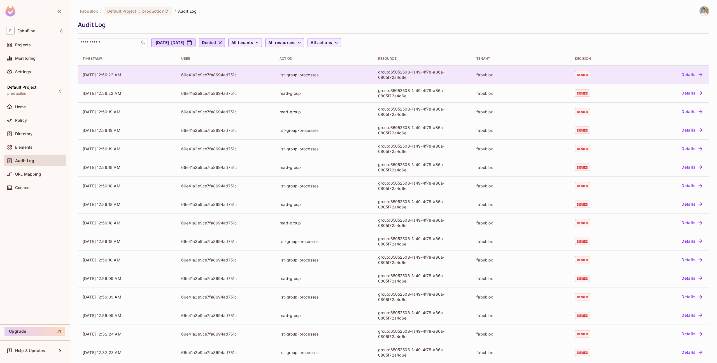
click at [186, 76] on div "66e41a2e9ce7fa8694ad751c" at bounding box center [226, 74] width 90 height 5
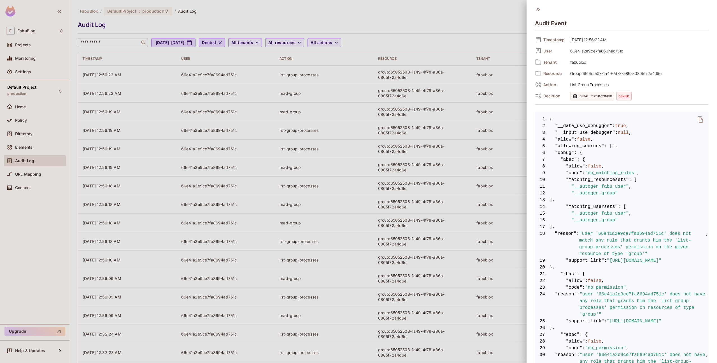
click at [584, 51] on span "66e41a2e9ce7fa8694ad751c" at bounding box center [638, 50] width 141 height 7
copy span "66e41a2e9ce7fa8694ad751c"
click at [111, 40] on div at bounding box center [358, 181] width 717 height 363
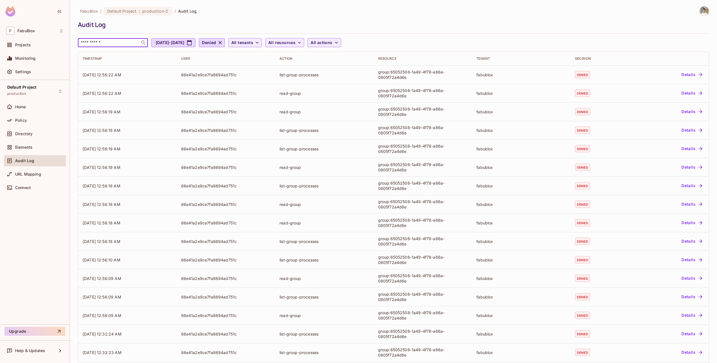
click at [111, 42] on input "text" at bounding box center [109, 43] width 59 height 6
paste input "**********"
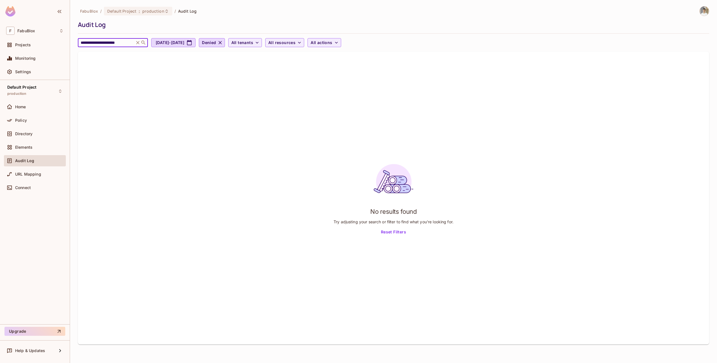
type input "**********"
click at [136, 43] on icon at bounding box center [138, 43] width 6 height 6
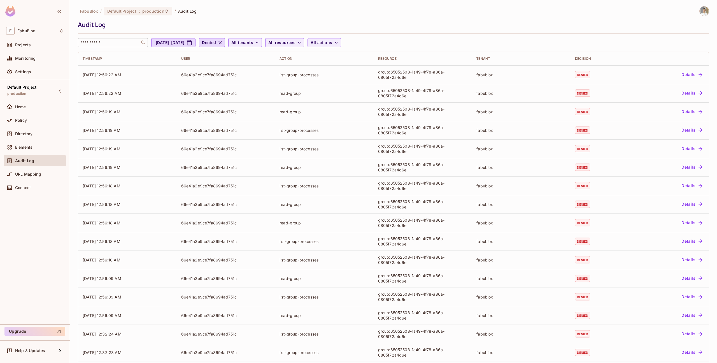
click at [131, 40] on input "text" at bounding box center [109, 43] width 59 height 6
click at [142, 35] on div "FabuBlox / Default Project : production / Audit Log Audit Log ​ [DATE] - [DATE]…" at bounding box center [394, 26] width 632 height 41
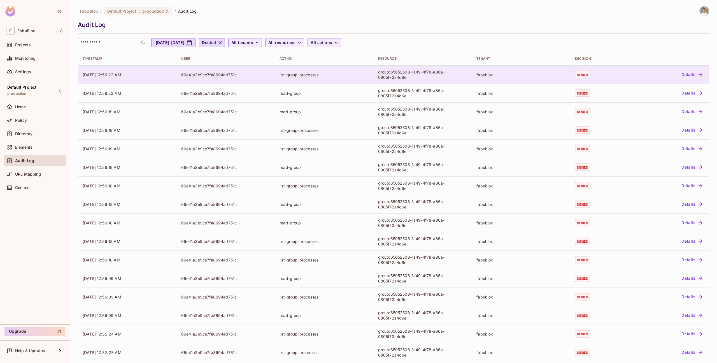
click at [359, 74] on div "list-group-processes" at bounding box center [325, 74] width 90 height 5
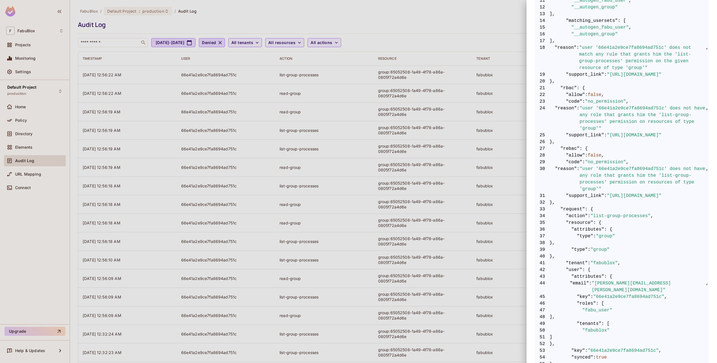
scroll to position [184, 0]
click at [509, 167] on div at bounding box center [358, 181] width 717 height 363
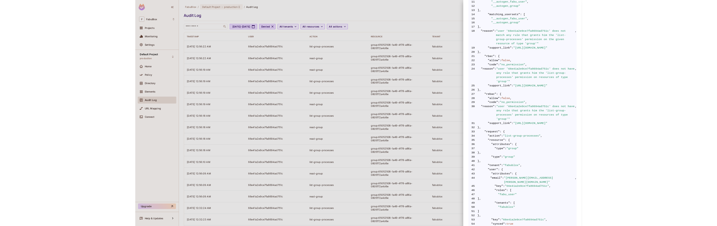
scroll to position [0, 0]
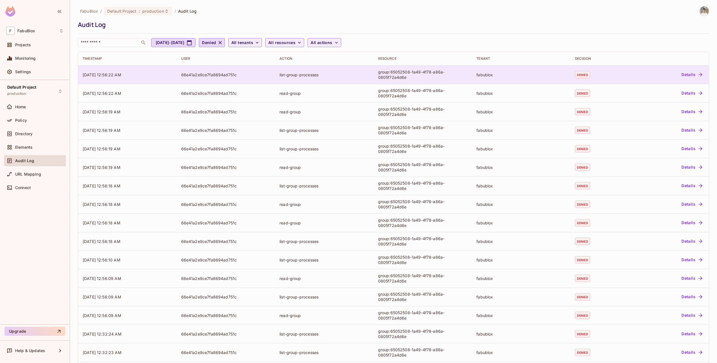
click at [347, 79] on td "list-group-processes" at bounding box center [324, 74] width 99 height 18
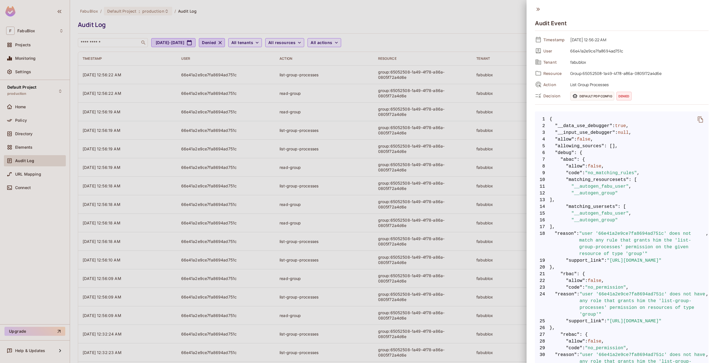
click at [397, 77] on div at bounding box center [358, 181] width 717 height 363
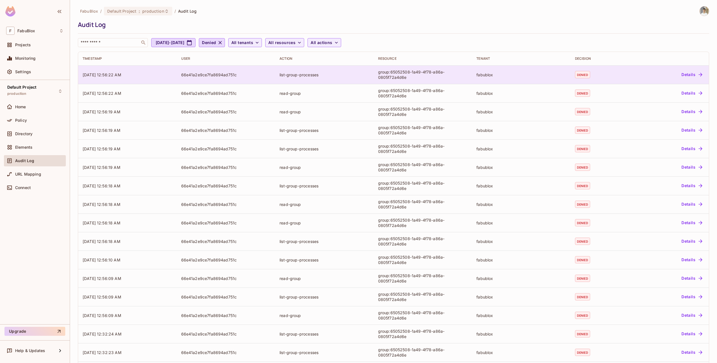
click at [374, 81] on td "group:65052508-1a49-4f78-a86a-0805f72a4d6e" at bounding box center [423, 74] width 99 height 18
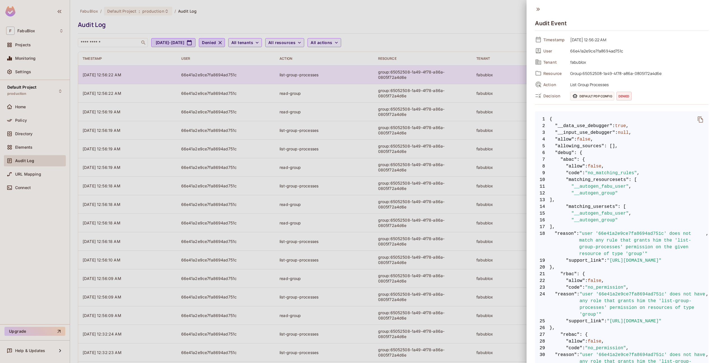
click at [374, 81] on div at bounding box center [358, 181] width 717 height 363
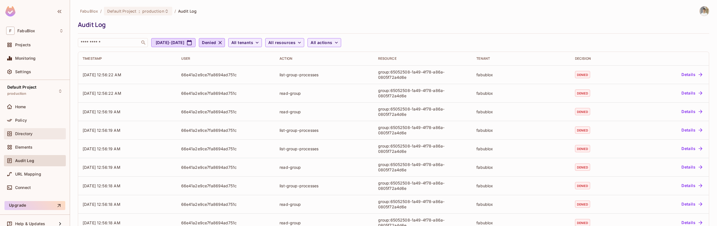
click at [41, 133] on div "Directory" at bounding box center [39, 133] width 48 height 4
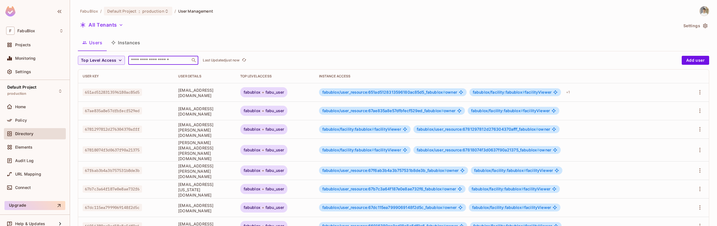
click at [149, 60] on input "text" at bounding box center [159, 60] width 59 height 6
paste input "**********"
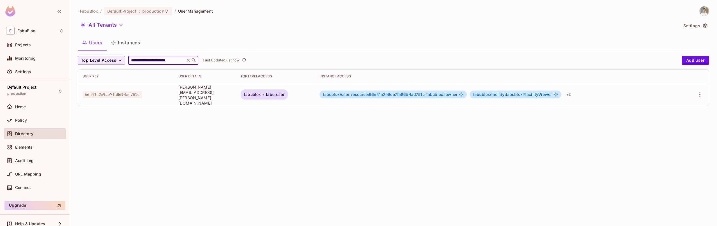
type input "**********"
click at [196, 180] on div "**********" at bounding box center [393, 113] width 647 height 226
click at [573, 91] on div "+ 2" at bounding box center [568, 94] width 9 height 9
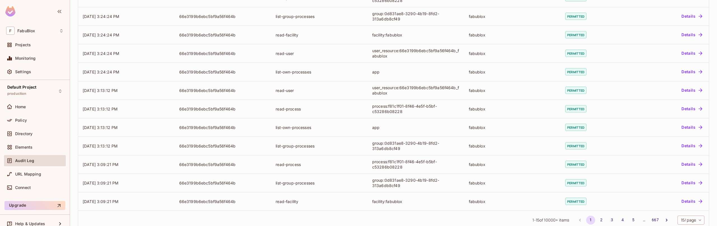
scroll to position [143, 0]
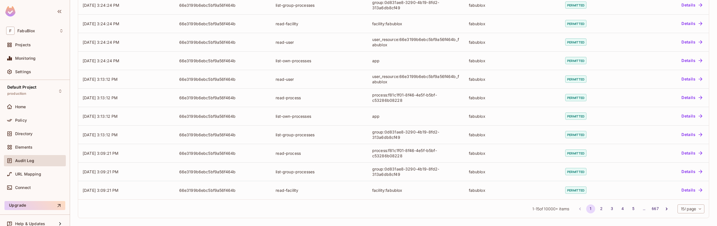
click at [689, 212] on body "F FabuBlox Projects Monitoring Settings Default Project production Home Policy …" at bounding box center [358, 113] width 717 height 226
click at [682, 214] on li "100 / page" at bounding box center [691, 213] width 28 height 12
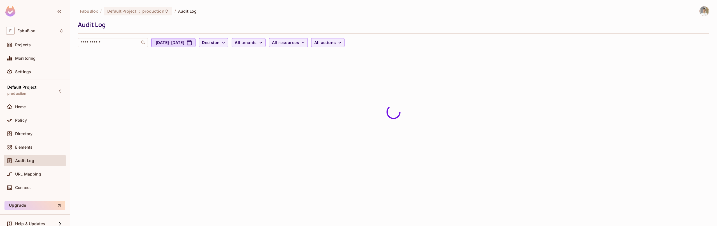
scroll to position [0, 0]
click at [220, 41] on span "Decision" at bounding box center [211, 42] width 18 height 7
click at [241, 67] on span "Denied" at bounding box center [240, 67] width 19 height 5
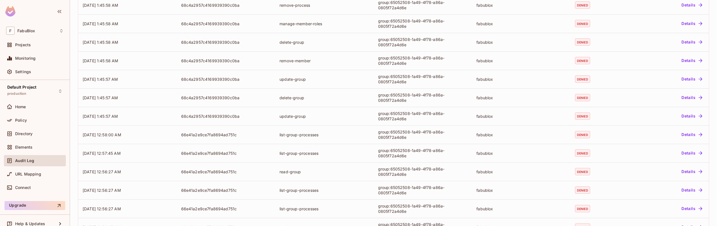
scroll to position [1716, 0]
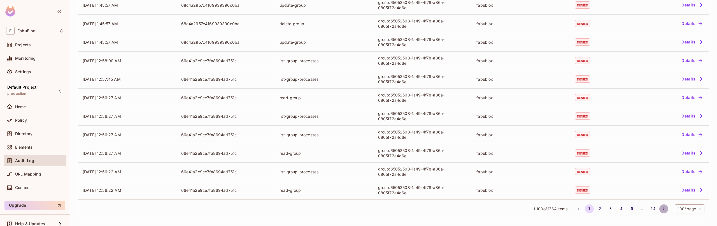
click at [663, 208] on icon "Go to next page" at bounding box center [664, 209] width 6 height 6
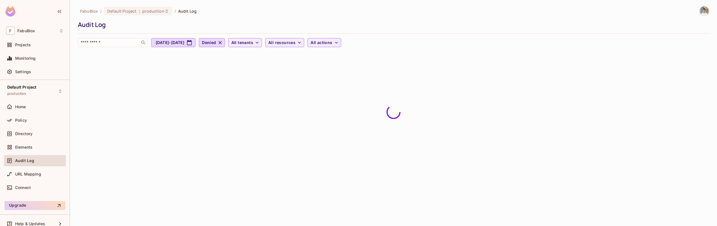
scroll to position [0, 0]
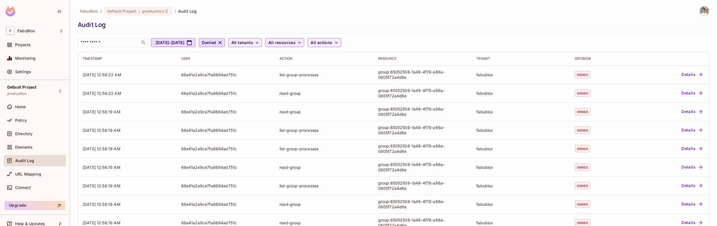
click at [302, 44] on icon "button" at bounding box center [300, 43] width 6 height 6
click at [314, 97] on span "group" at bounding box center [323, 94] width 53 height 5
click at [314, 97] on td "read-group" at bounding box center [324, 93] width 99 height 18
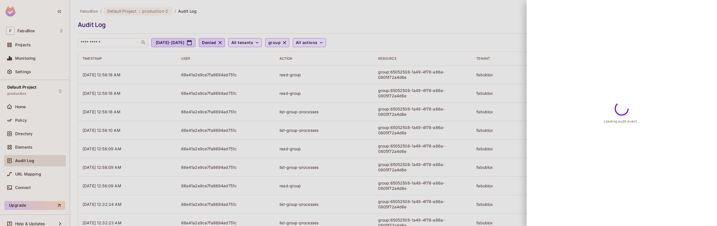
click at [314, 97] on div at bounding box center [358, 113] width 717 height 226
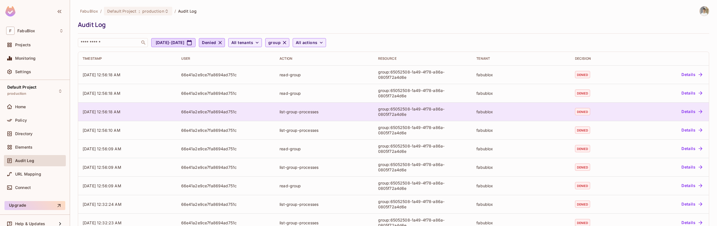
click at [405, 112] on div "group:65052508-1a49-4f78-a86a-0805f72a4d6e" at bounding box center [423, 111] width 90 height 11
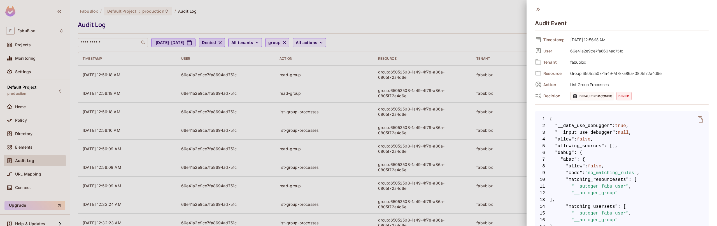
click at [589, 84] on span "List Group Processes" at bounding box center [638, 84] width 141 height 7
click at [623, 82] on span "List Group Processes" at bounding box center [638, 84] width 141 height 7
click at [340, 99] on div at bounding box center [358, 113] width 717 height 226
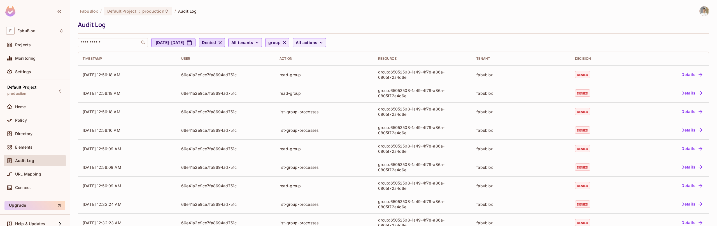
click at [253, 42] on span "All tenants" at bounding box center [242, 42] width 22 height 7
click at [283, 85] on span "fabublox" at bounding box center [286, 82] width 53 height 5
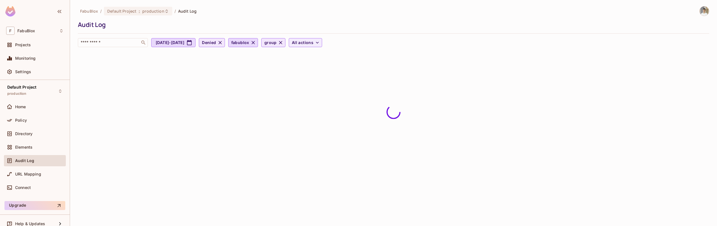
click at [222, 42] on icon "button" at bounding box center [220, 42] width 3 height 3
click at [317, 42] on span "All actions" at bounding box center [307, 42] width 22 height 7
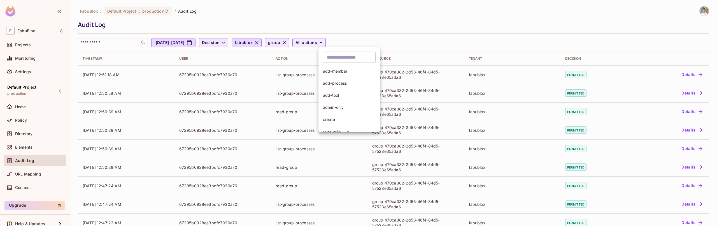
click at [337, 57] on input "text" at bounding box center [349, 57] width 53 height 11
type input "*****"
click at [346, 70] on span "list-group-processes" at bounding box center [349, 70] width 53 height 5
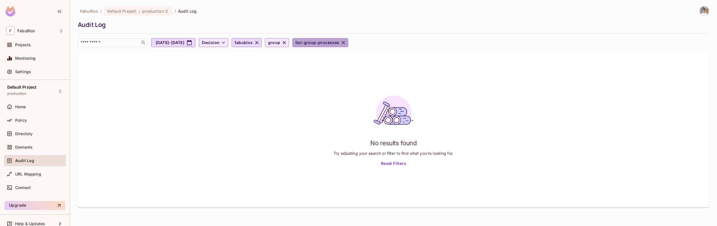
click at [346, 42] on icon "button" at bounding box center [344, 43] width 6 height 6
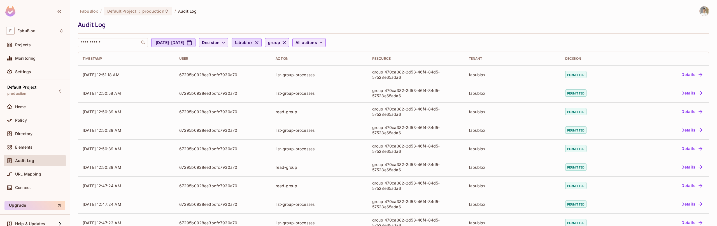
click at [317, 40] on span "All actions" at bounding box center [307, 42] width 22 height 7
click at [368, 43] on div at bounding box center [358, 113] width 717 height 226
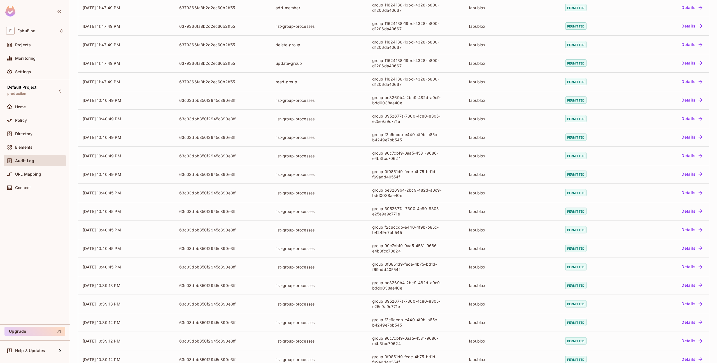
scroll to position [1579, 0]
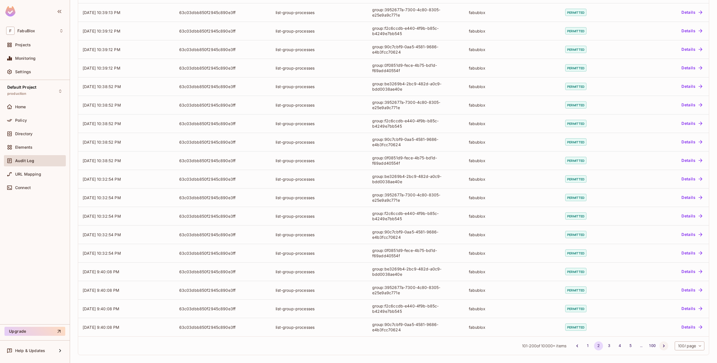
click at [663, 343] on icon "Go to next page" at bounding box center [664, 346] width 6 height 6
click at [629, 345] on button "5" at bounding box center [630, 345] width 9 height 9
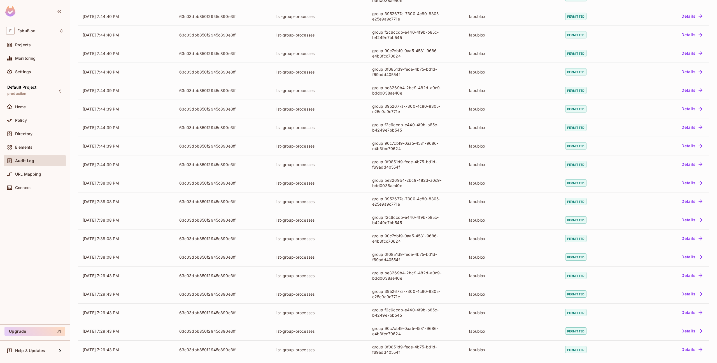
scroll to position [0, 0]
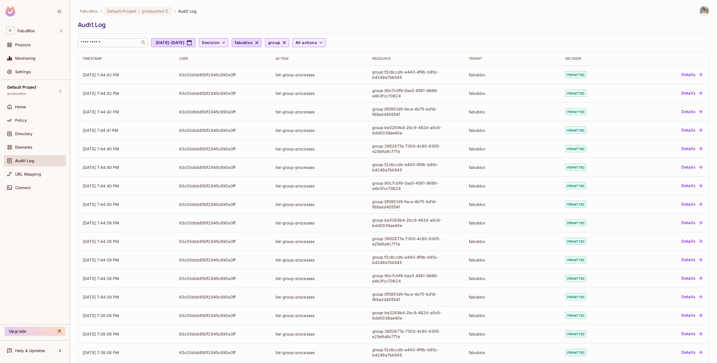
click at [133, 44] on input "text" at bounding box center [109, 43] width 59 height 6
paste input "**********"
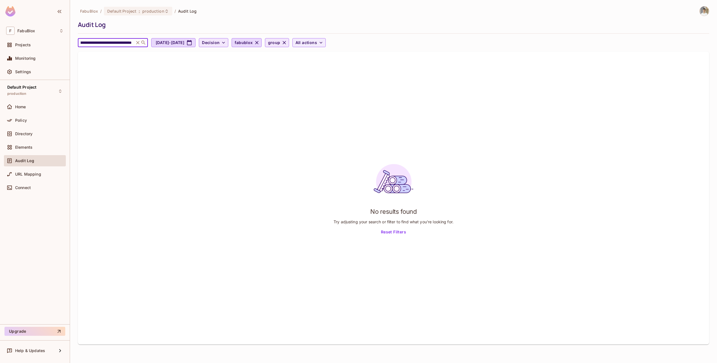
paste input "text"
click at [260, 43] on icon "button" at bounding box center [257, 43] width 6 height 6
click at [291, 43] on icon "button" at bounding box center [289, 43] width 6 height 6
drag, startPoint x: 92, startPoint y: 42, endPoint x: 70, endPoint y: 42, distance: 21.9
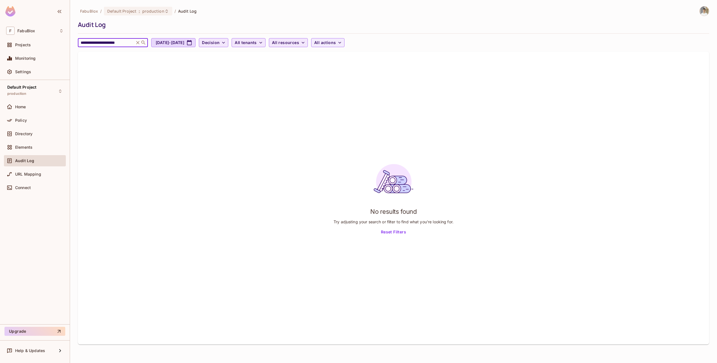
click at [70, 42] on div "**********" at bounding box center [393, 181] width 647 height 363
click at [121, 42] on input "**" at bounding box center [106, 43] width 53 height 6
type input "**"
click at [138, 42] on icon at bounding box center [137, 42] width 3 height 3
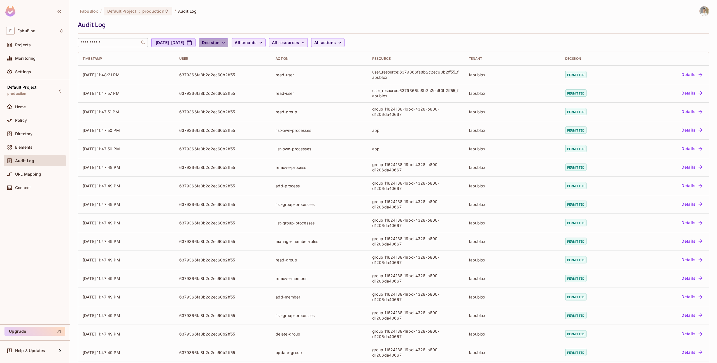
click at [220, 45] on span "Decision" at bounding box center [211, 42] width 18 height 7
click at [244, 68] on span "Denied" at bounding box center [240, 67] width 19 height 5
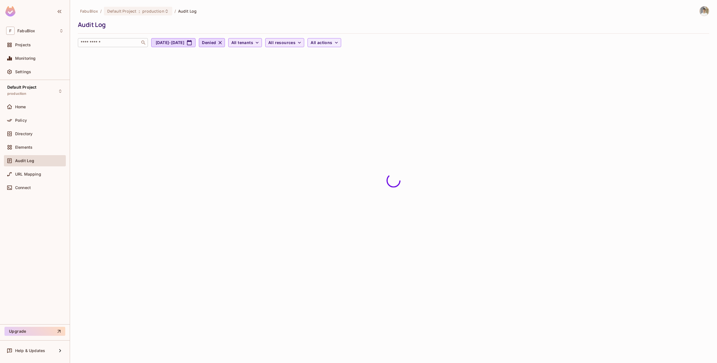
click at [446, 22] on div "Audit Log" at bounding box center [392, 24] width 629 height 8
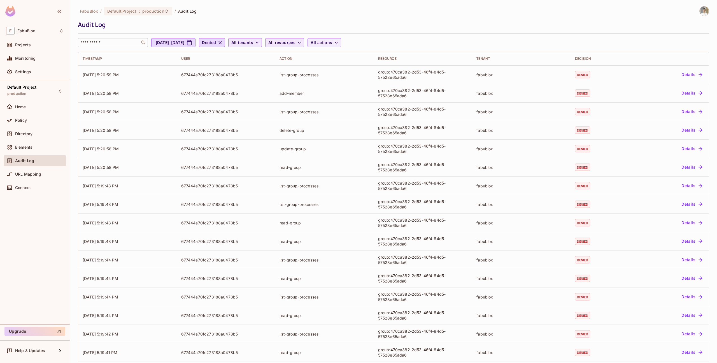
click at [446, 30] on div "FabuBlox / Default Project : production / Audit Log Audit Log ​ [DATE] - [DATE]…" at bounding box center [394, 26] width 632 height 41
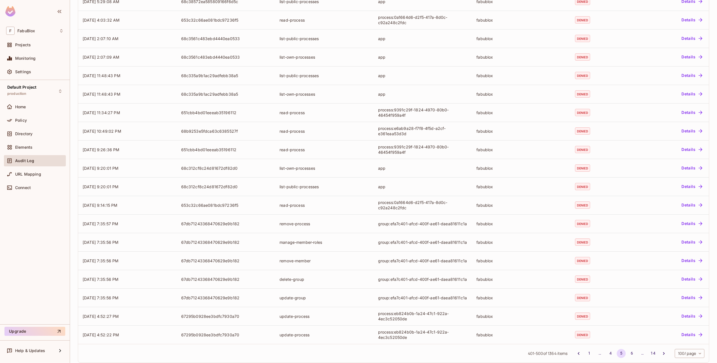
scroll to position [1579, 0]
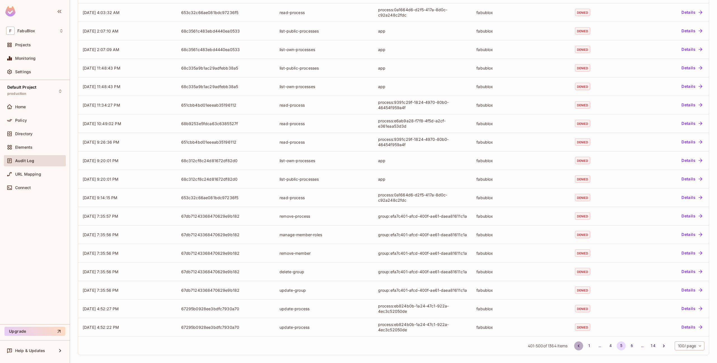
click at [582, 344] on button "Go to previous page" at bounding box center [579, 345] width 9 height 9
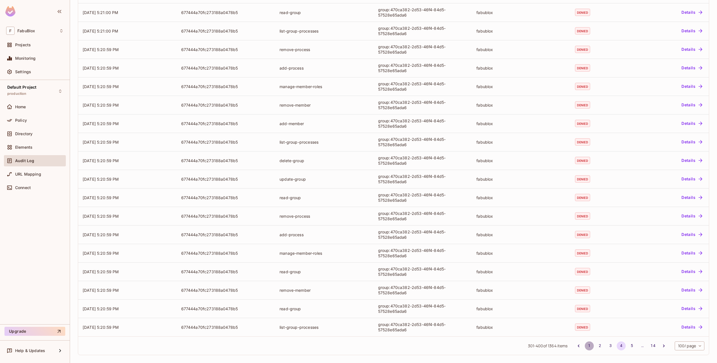
click at [587, 344] on button "1" at bounding box center [589, 345] width 9 height 9
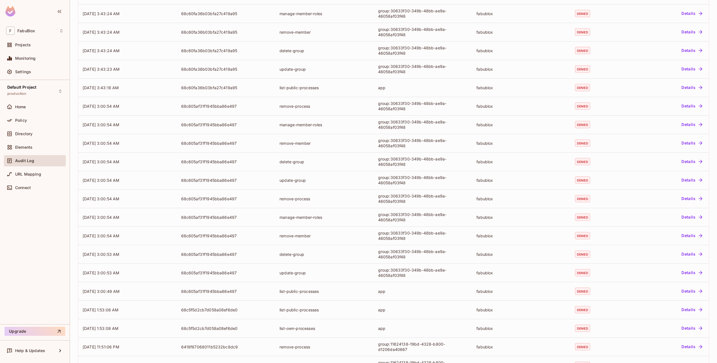
scroll to position [0, 0]
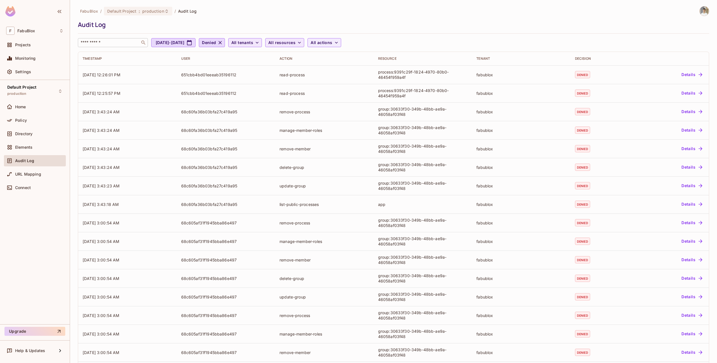
click at [703, 14] on img at bounding box center [704, 10] width 9 height 9
click at [675, 43] on span "Copy Environment Key" at bounding box center [686, 44] width 41 height 5
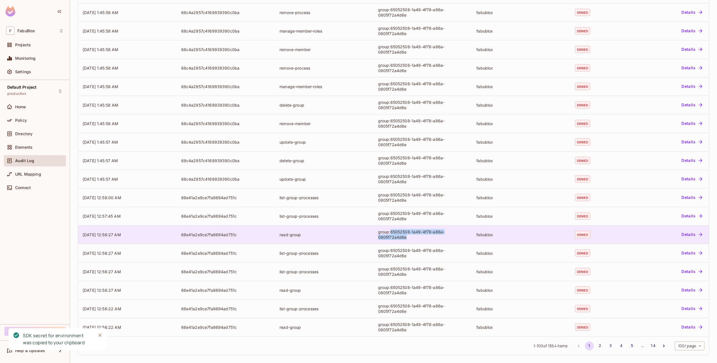
drag, startPoint x: 391, startPoint y: 231, endPoint x: 408, endPoint y: 239, distance: 18.6
click at [408, 239] on div "group:65052508-1a49-4f78-a86a-0805f72a4d6e" at bounding box center [423, 234] width 90 height 11
copy div "65052508-1a49-4f78-a86a-0805f72a4d6e"
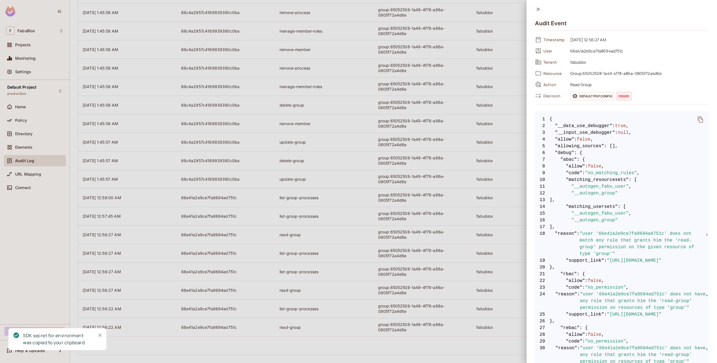
click at [578, 62] on span "fabublox" at bounding box center [638, 62] width 141 height 7
copy span "fabublox"
click at [256, 136] on div at bounding box center [358, 181] width 717 height 363
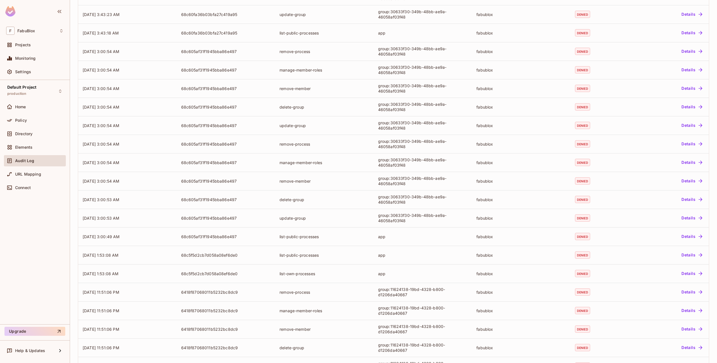
scroll to position [0, 0]
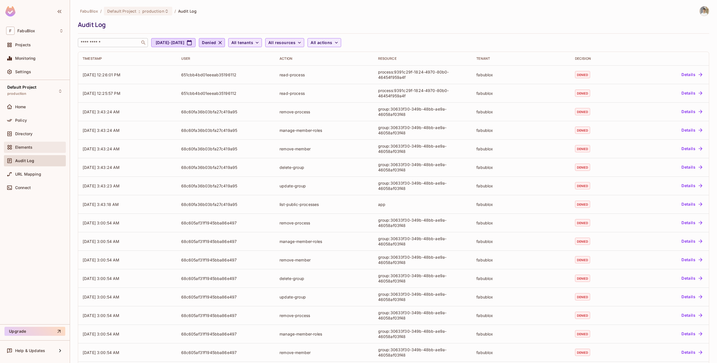
click at [31, 143] on div "Elements" at bounding box center [35, 147] width 62 height 11
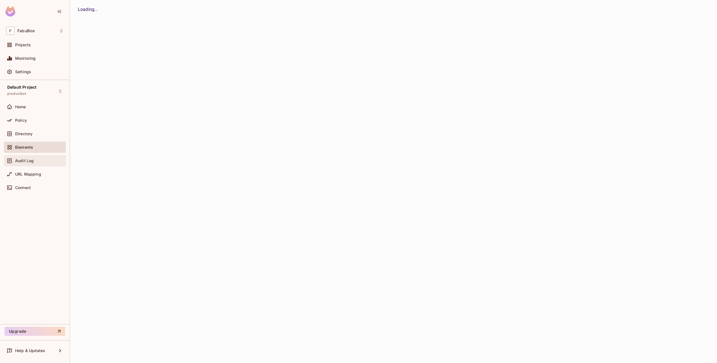
click at [25, 156] on div "Audit Log" at bounding box center [35, 160] width 62 height 11
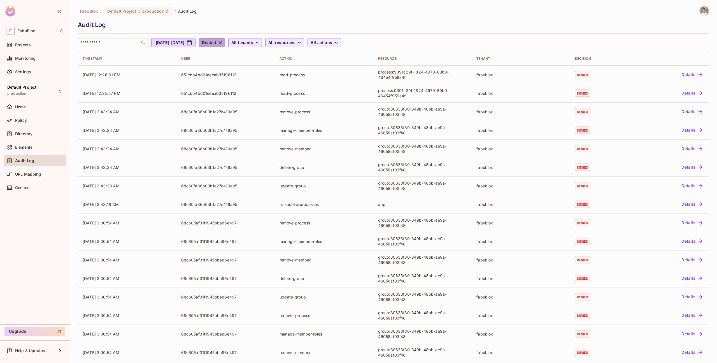
click at [225, 42] on button "Denied" at bounding box center [212, 42] width 26 height 9
click at [248, 43] on div at bounding box center [358, 181] width 717 height 363
click at [222, 43] on icon "button" at bounding box center [220, 42] width 3 height 3
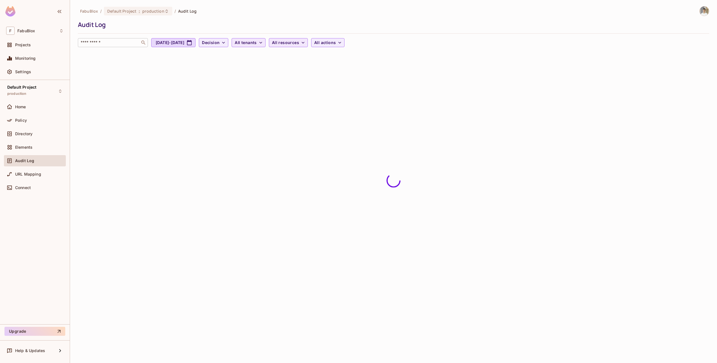
click at [226, 43] on icon "button" at bounding box center [224, 43] width 6 height 6
click at [235, 70] on li "Denied" at bounding box center [241, 67] width 28 height 12
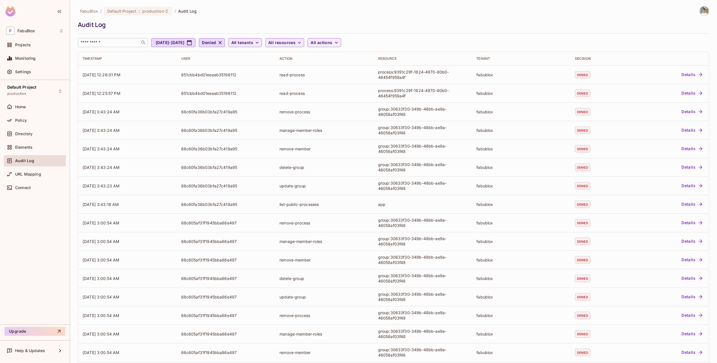
click at [296, 44] on span "All resources" at bounding box center [281, 42] width 27 height 7
click at [307, 97] on span "group" at bounding box center [323, 94] width 53 height 5
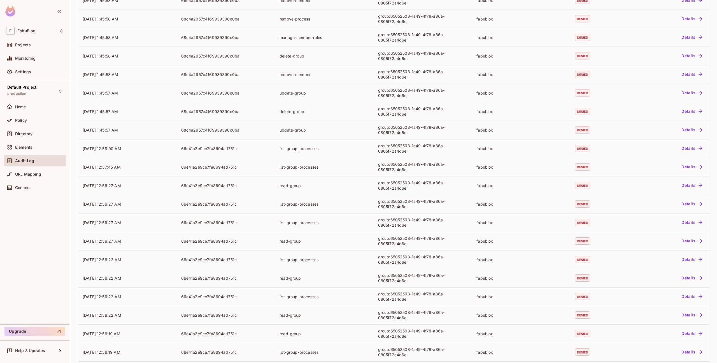
scroll to position [1579, 0]
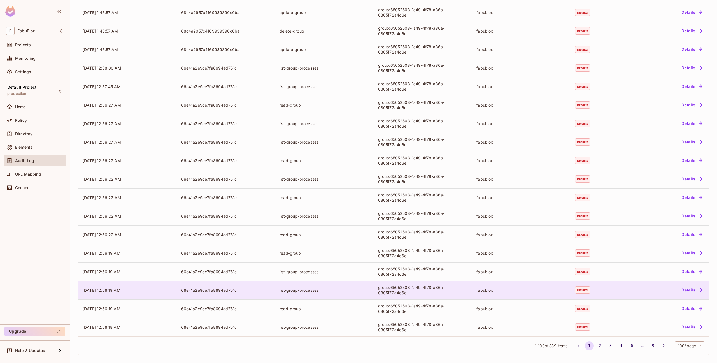
click at [411, 289] on div "group:65052508-1a49-4f78-a86a-0805f72a4d6e" at bounding box center [423, 289] width 90 height 11
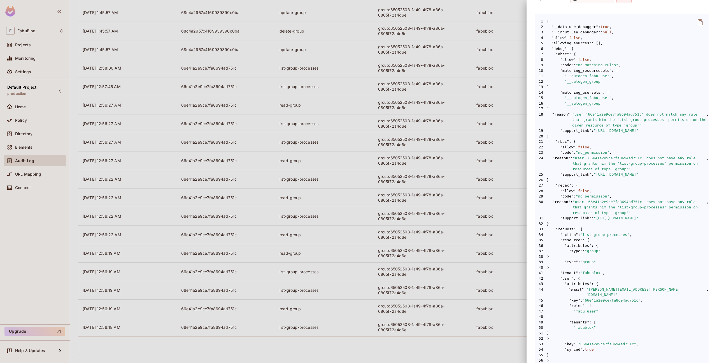
scroll to position [96, 0]
drag, startPoint x: 633, startPoint y: 202, endPoint x: 660, endPoint y: 207, distance: 27.0
click at [660, 207] on span ""user '66e41a2e9ce7fa8694ad751c' does not have any role that grants him the 'li…" at bounding box center [640, 209] width 134 height 17
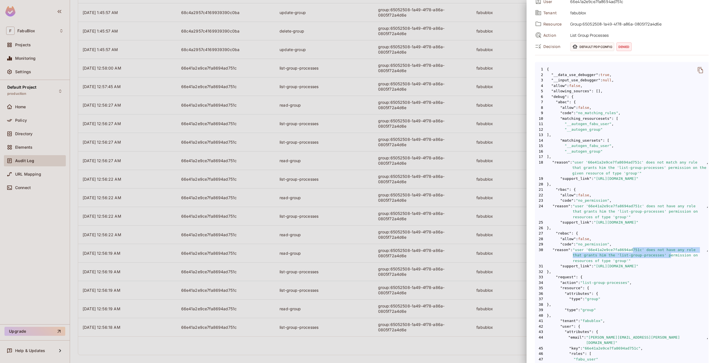
scroll to position [48, 0]
click at [455, 291] on div at bounding box center [358, 181] width 717 height 363
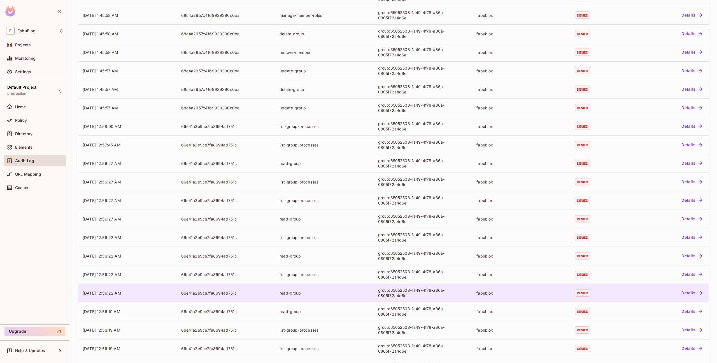
scroll to position [1579, 0]
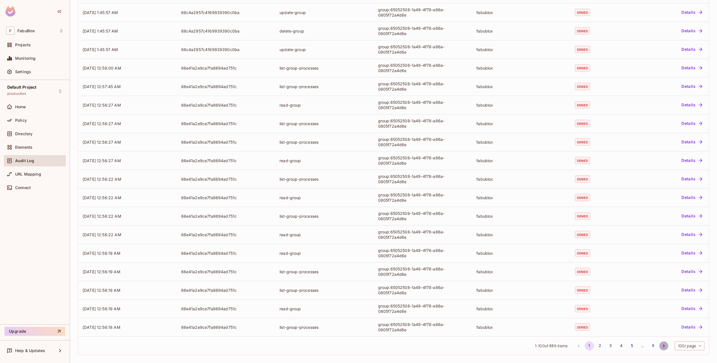
click at [664, 343] on icon "Go to next page" at bounding box center [664, 346] width 6 height 6
click at [665, 346] on icon "Go to next page" at bounding box center [664, 346] width 6 height 6
click at [597, 348] on button "2" at bounding box center [600, 345] width 9 height 9
click at [610, 346] on button "3" at bounding box center [610, 345] width 9 height 9
click at [618, 345] on button "4" at bounding box center [621, 345] width 9 height 9
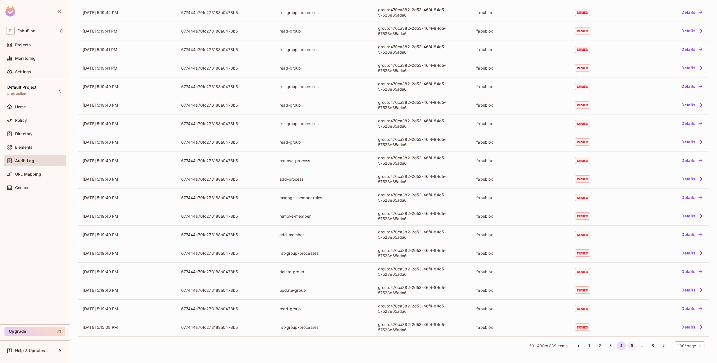
click at [632, 346] on button "5" at bounding box center [632, 345] width 9 height 9
click at [590, 346] on button "1" at bounding box center [589, 345] width 9 height 9
click at [606, 345] on li "3" at bounding box center [611, 345] width 11 height 9
click at [607, 345] on button "3" at bounding box center [610, 345] width 9 height 9
click at [598, 344] on button "2" at bounding box center [600, 345] width 9 height 9
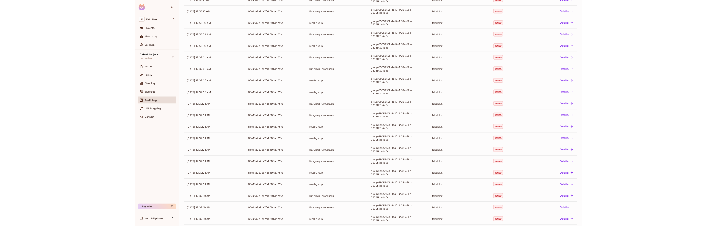
scroll to position [0, 0]
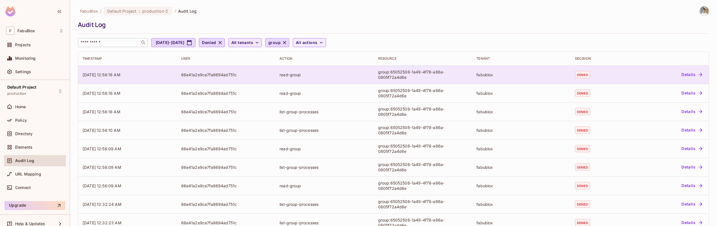
click at [173, 79] on td "[DATE] 12:56:18 AM" at bounding box center [127, 74] width 99 height 18
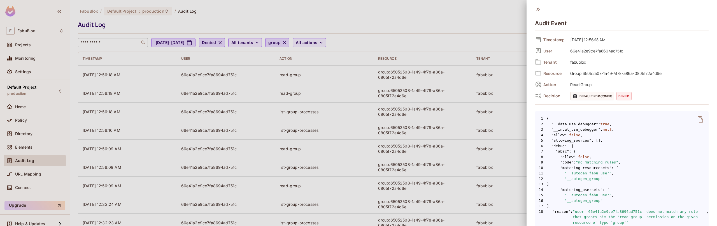
click at [106, 173] on div at bounding box center [358, 113] width 717 height 226
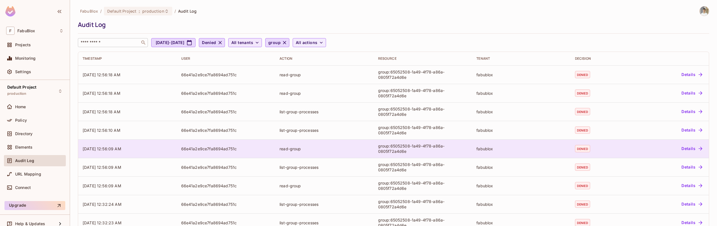
drag, startPoint x: 106, startPoint y: 173, endPoint x: 104, endPoint y: 154, distance: 18.9
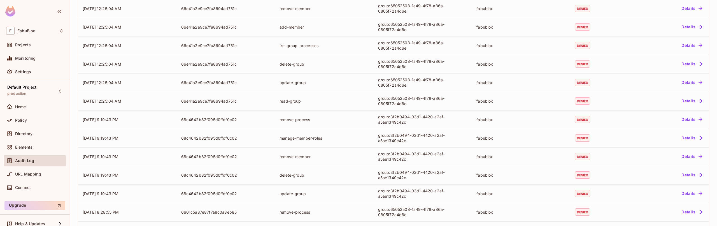
scroll to position [1379, 0]
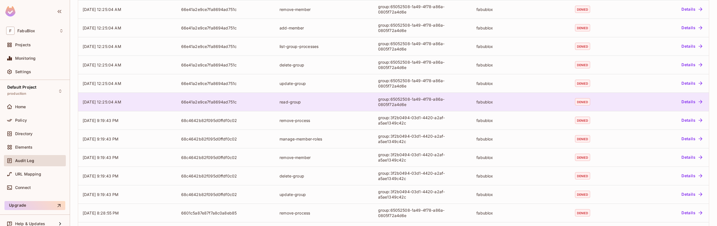
click at [171, 106] on td "[DATE] 12:25:04 AM" at bounding box center [127, 101] width 99 height 18
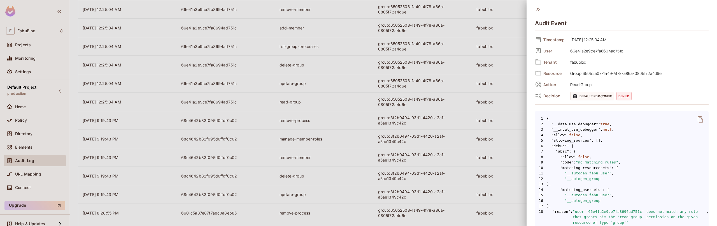
click at [198, 183] on div at bounding box center [358, 113] width 717 height 226
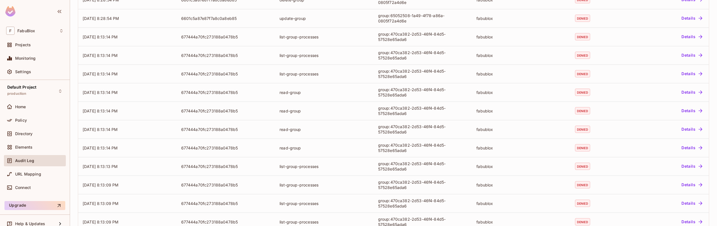
scroll to position [1716, 0]
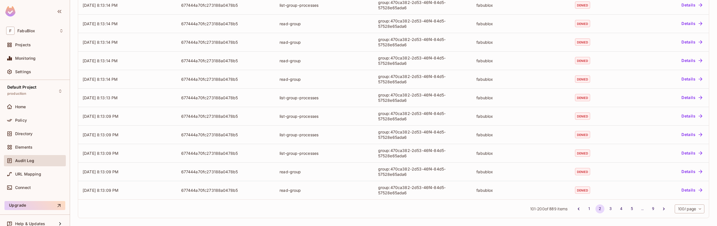
click at [589, 210] on button "1" at bounding box center [589, 208] width 9 height 9
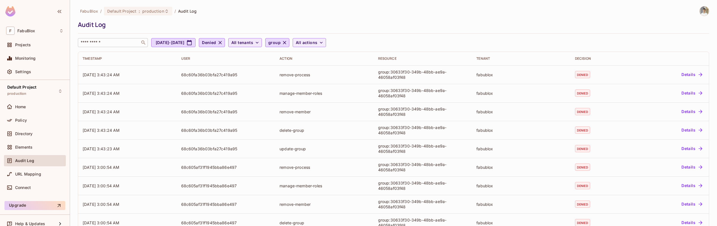
scroll to position [1534, 0]
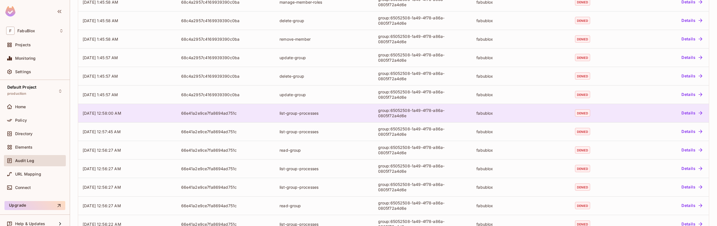
click at [201, 117] on td "66e41a2e9ce7fa8694ad751c" at bounding box center [226, 113] width 99 height 18
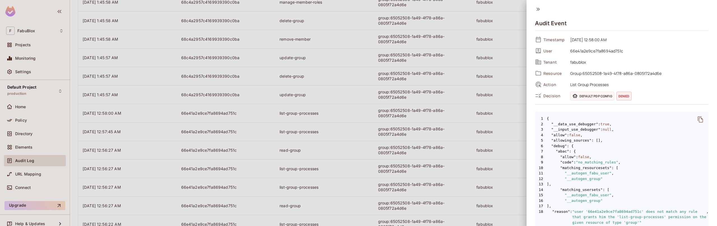
click at [392, 136] on div at bounding box center [358, 113] width 717 height 226
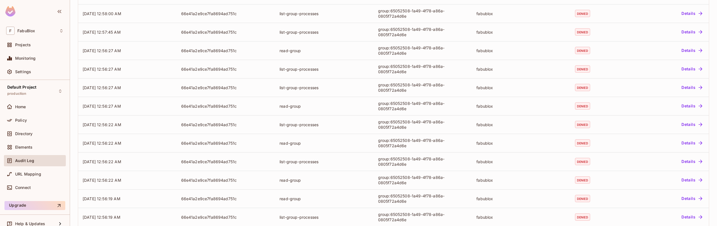
scroll to position [1716, 0]
